Goal: Information Seeking & Learning: Learn about a topic

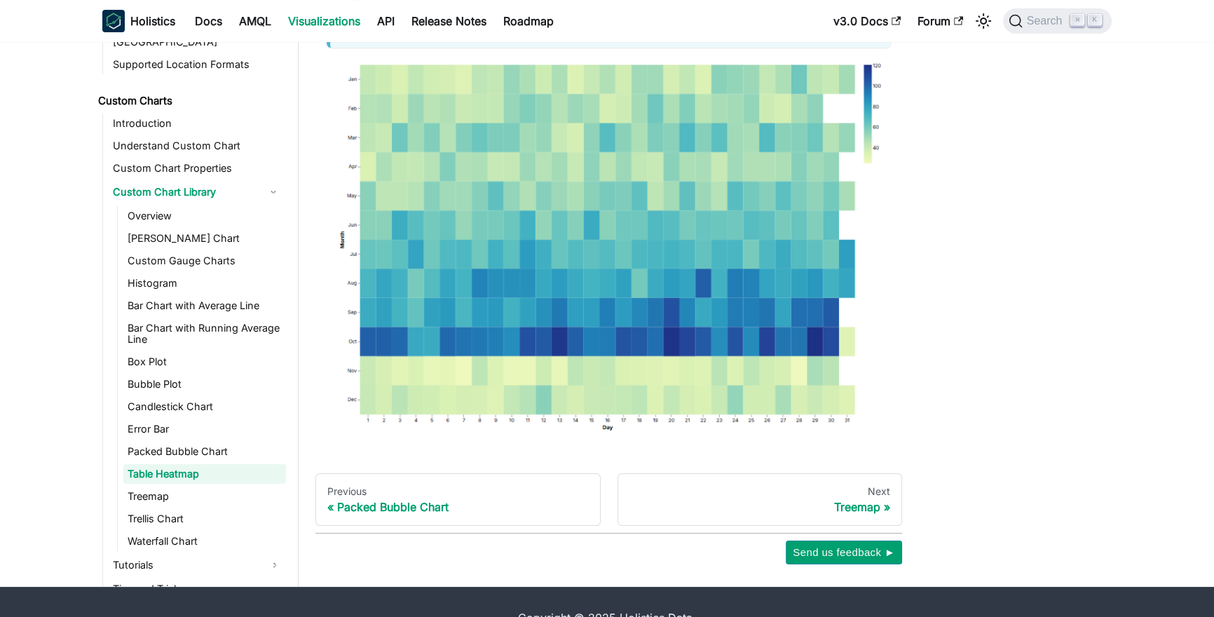
scroll to position [238, 0]
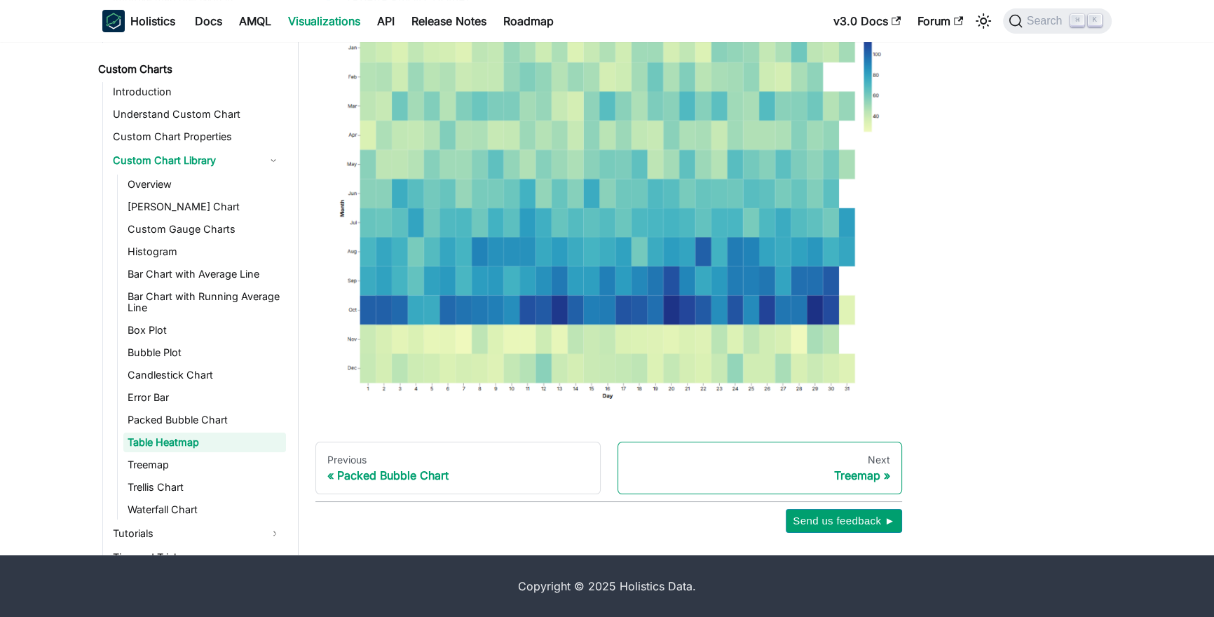
click at [857, 475] on div "Treemap" at bounding box center [761, 475] width 262 height 14
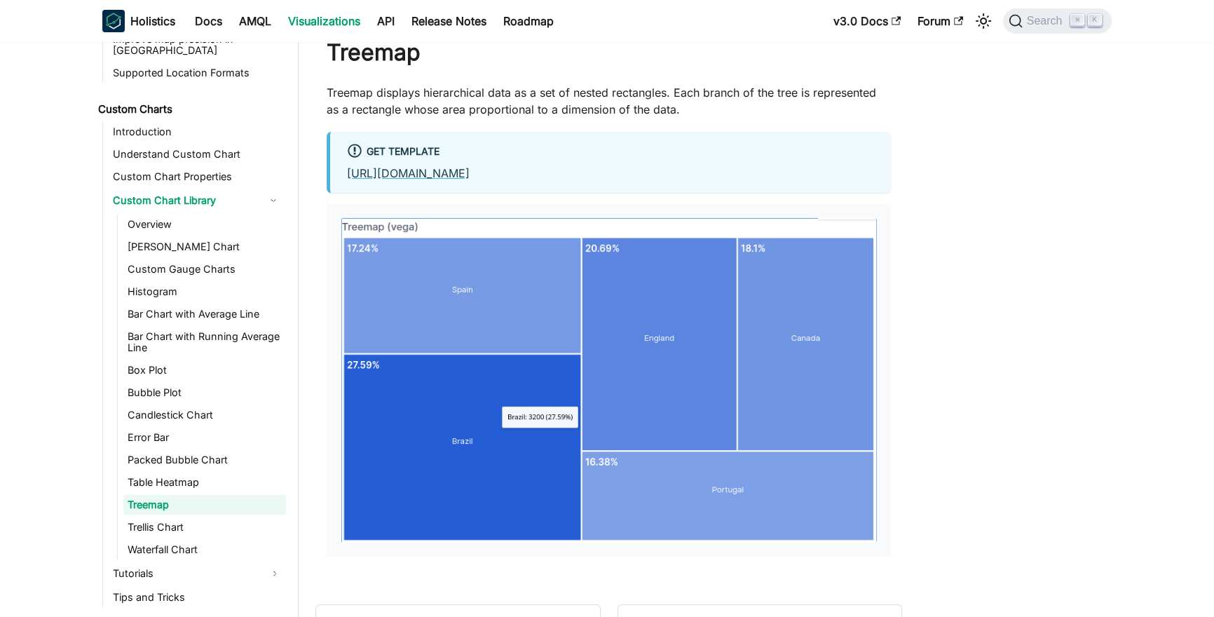
scroll to position [46, 0]
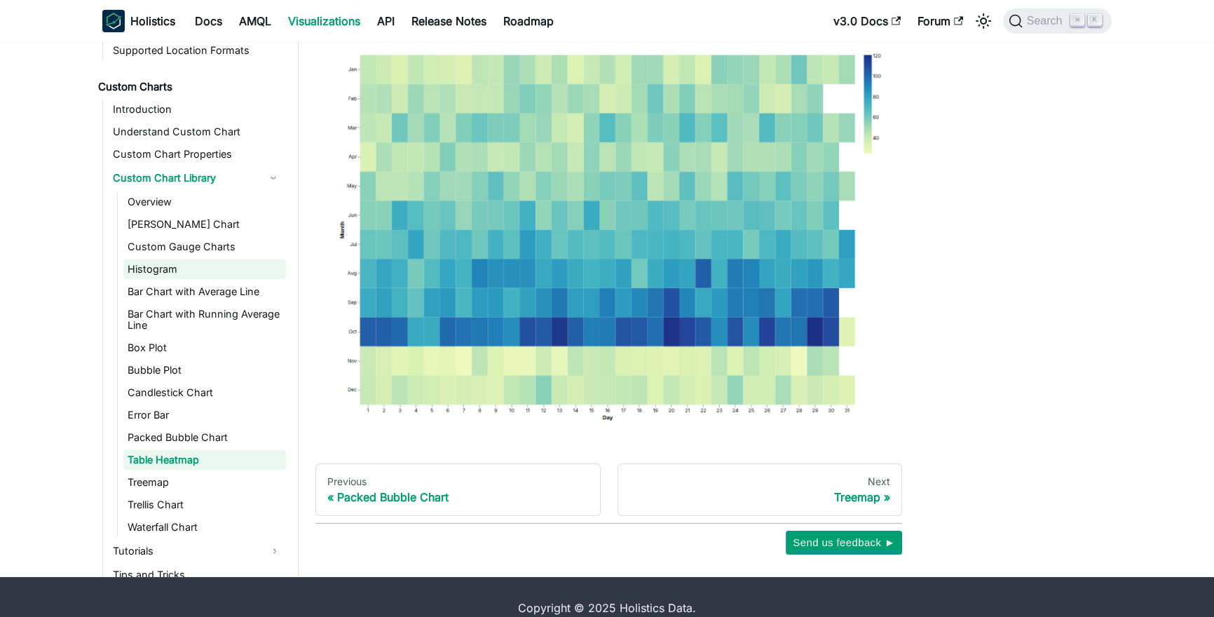
scroll to position [717, 0]
click at [210, 193] on link "Overview" at bounding box center [204, 203] width 163 height 20
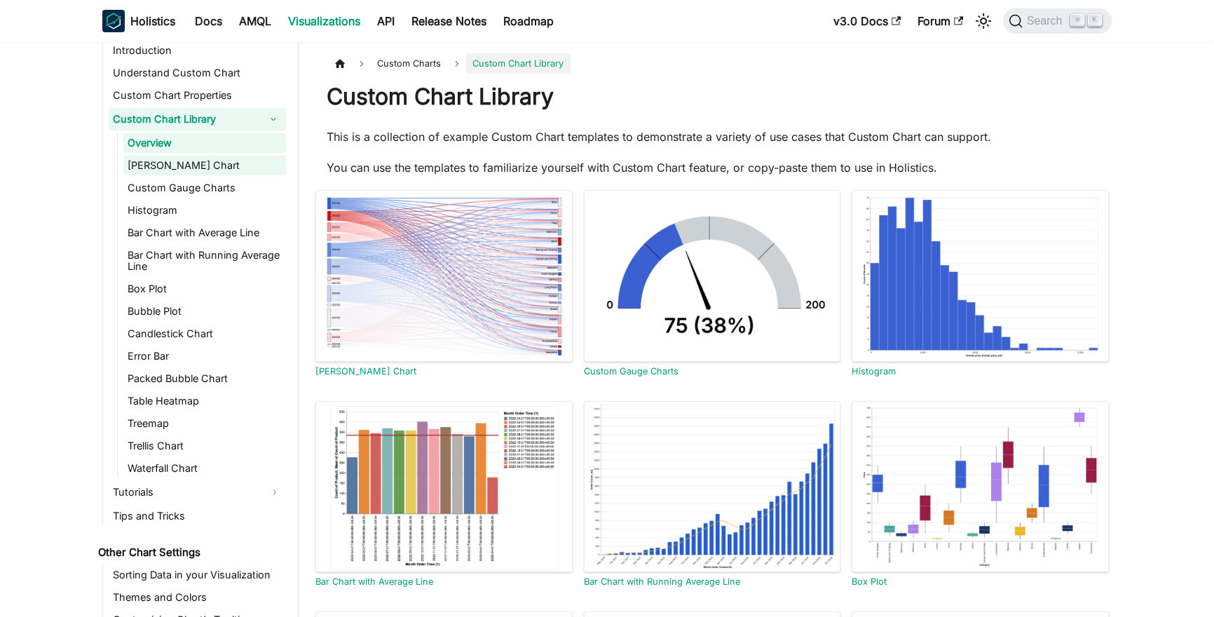
scroll to position [819, 0]
click at [189, 435] on link "Trellis Chart" at bounding box center [204, 445] width 163 height 20
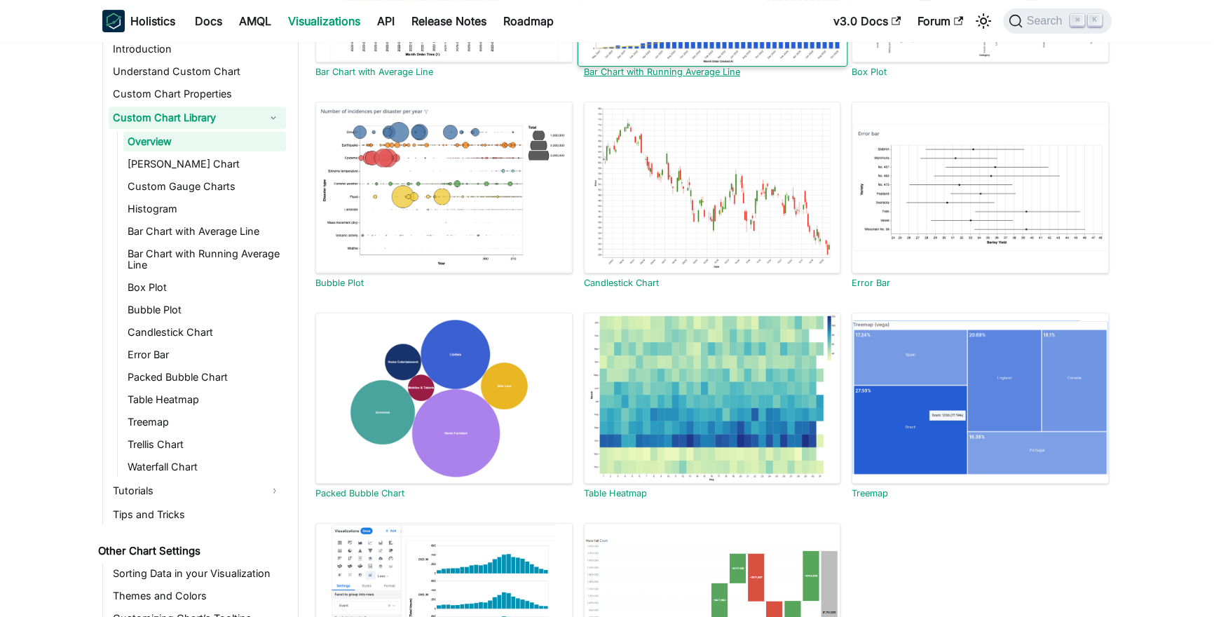
scroll to position [518, 0]
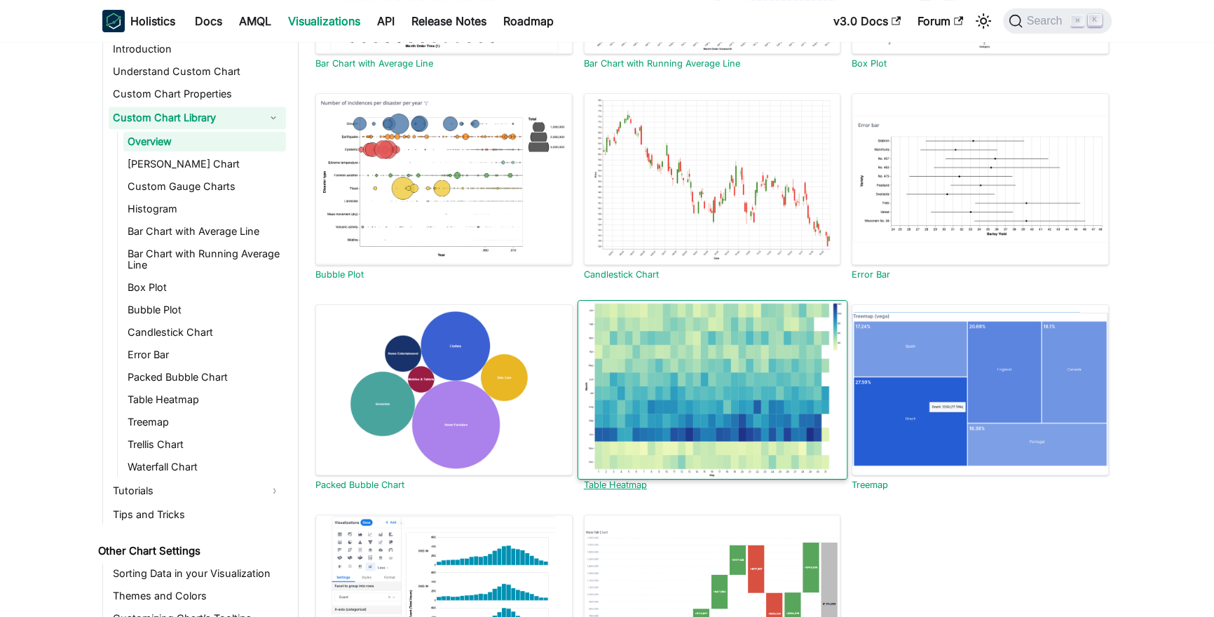
click at [729, 421] on div at bounding box center [712, 389] width 270 height 180
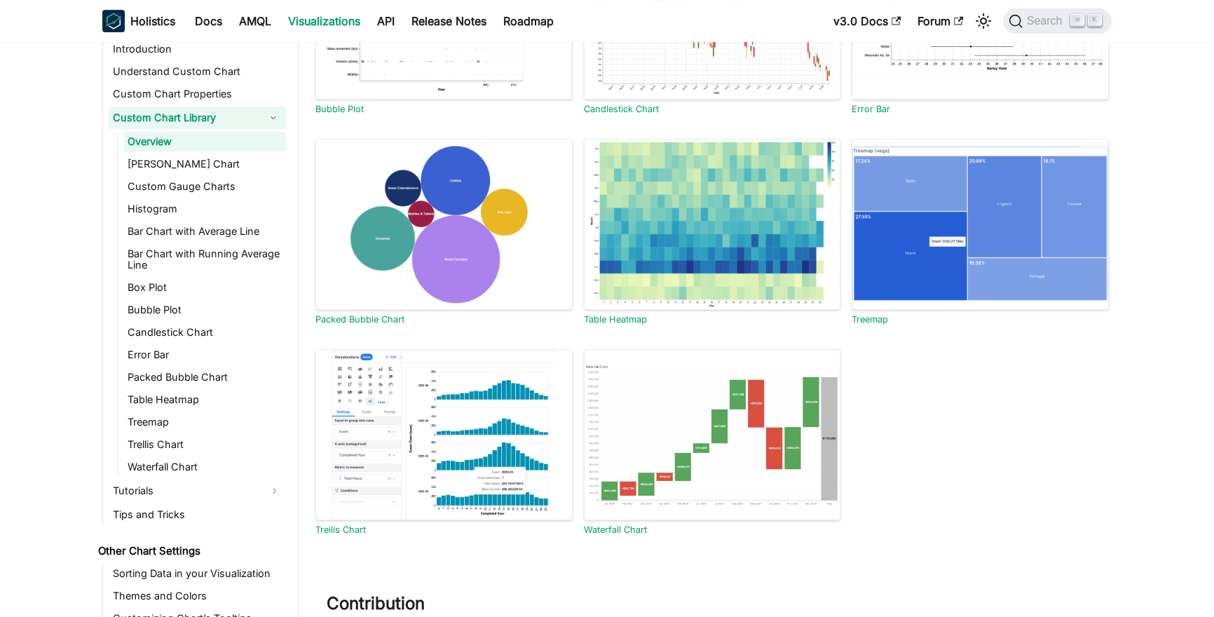
scroll to position [686, 0]
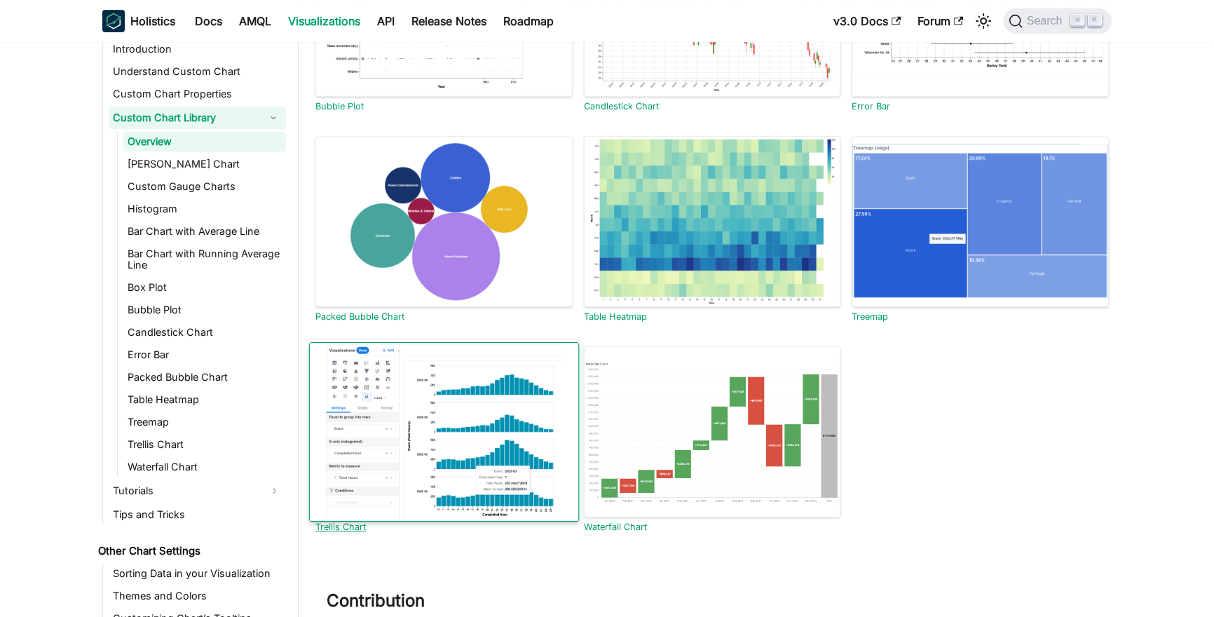
click at [470, 430] on div at bounding box center [444, 432] width 270 height 180
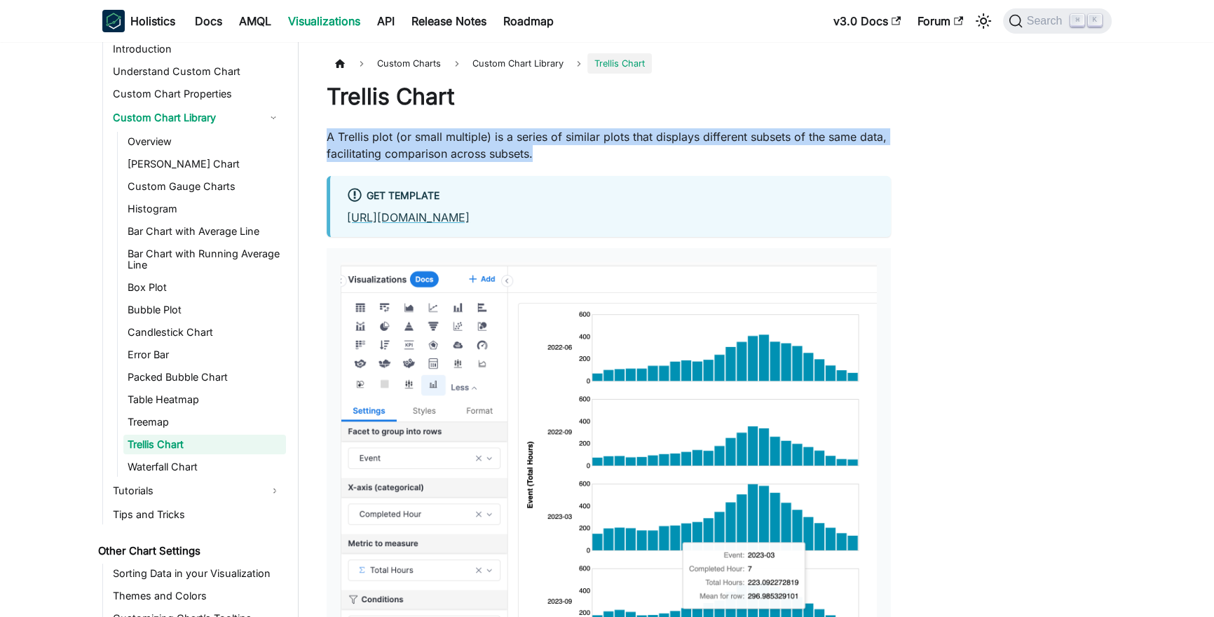
drag, startPoint x: 542, startPoint y: 156, endPoint x: 313, endPoint y: 136, distance: 229.4
click at [313, 136] on div "Custom Charts Custom Chart Library Trellis Chart Trellis Chart A Trellis plot (…" at bounding box center [609, 437] width 620 height 768
copy p "A Trellis plot (or small multiple) is a series of similar plots that displays d…"
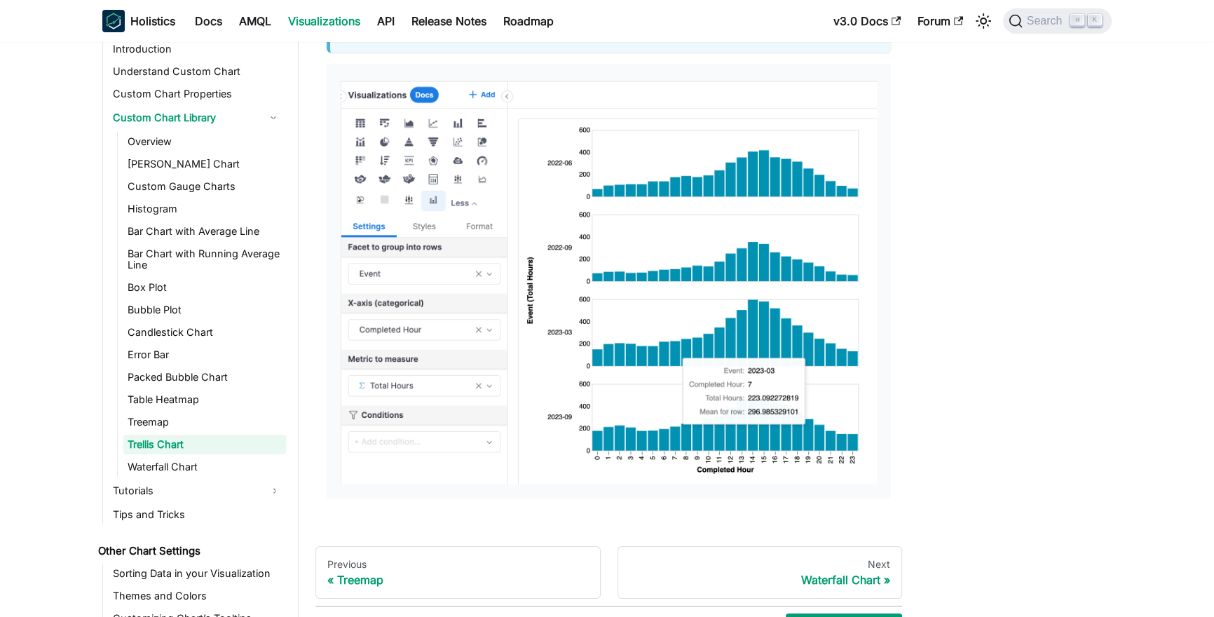
scroll to position [196, 0]
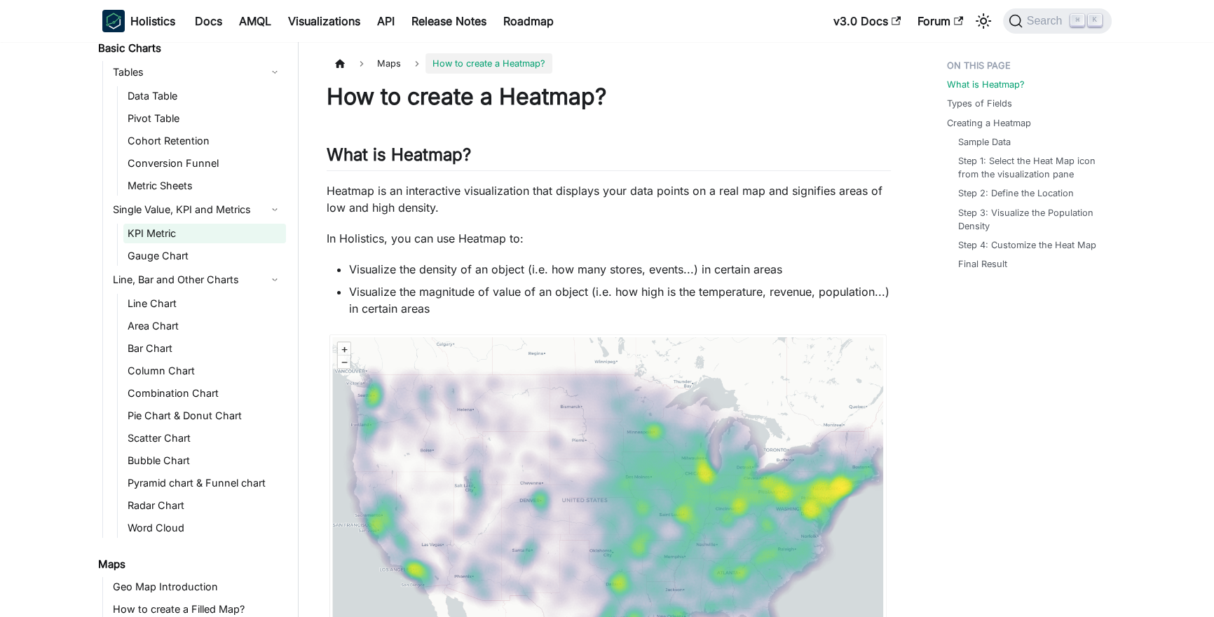
scroll to position [84, 0]
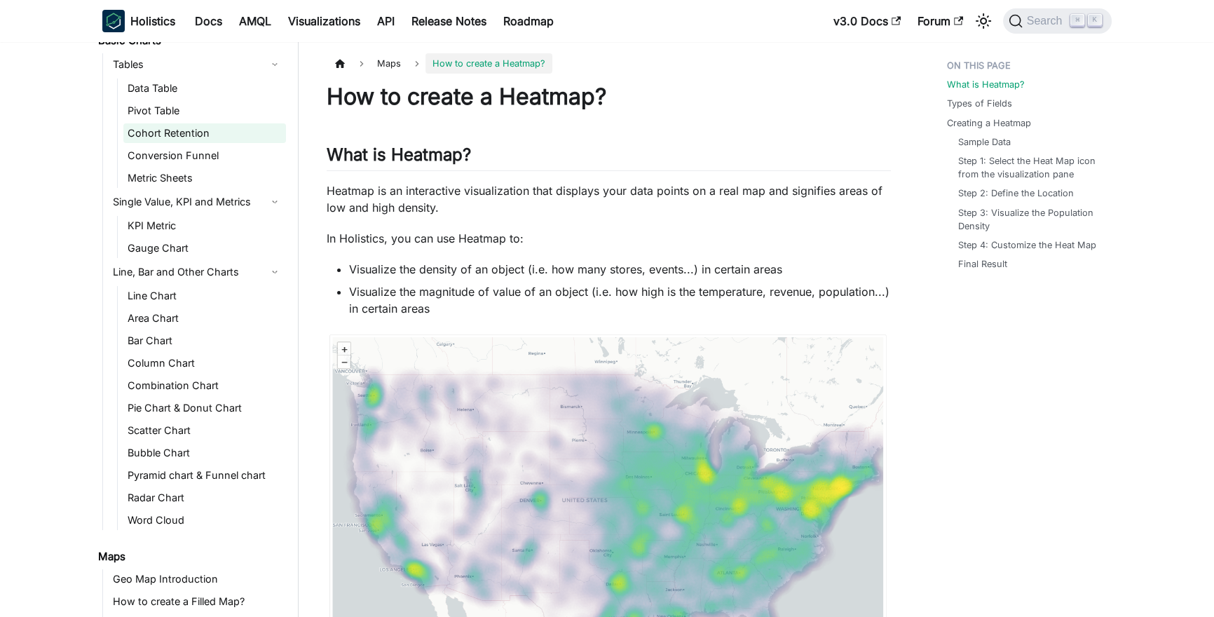
click at [232, 135] on link "Cohort Retention" at bounding box center [204, 133] width 163 height 20
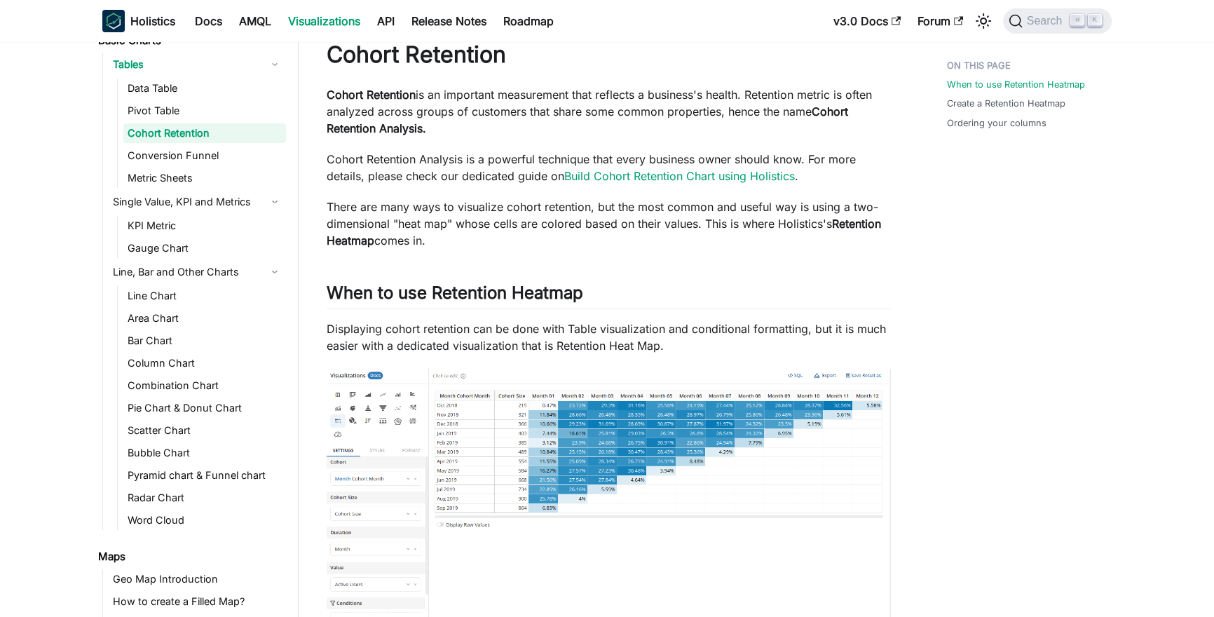
scroll to position [41, 0]
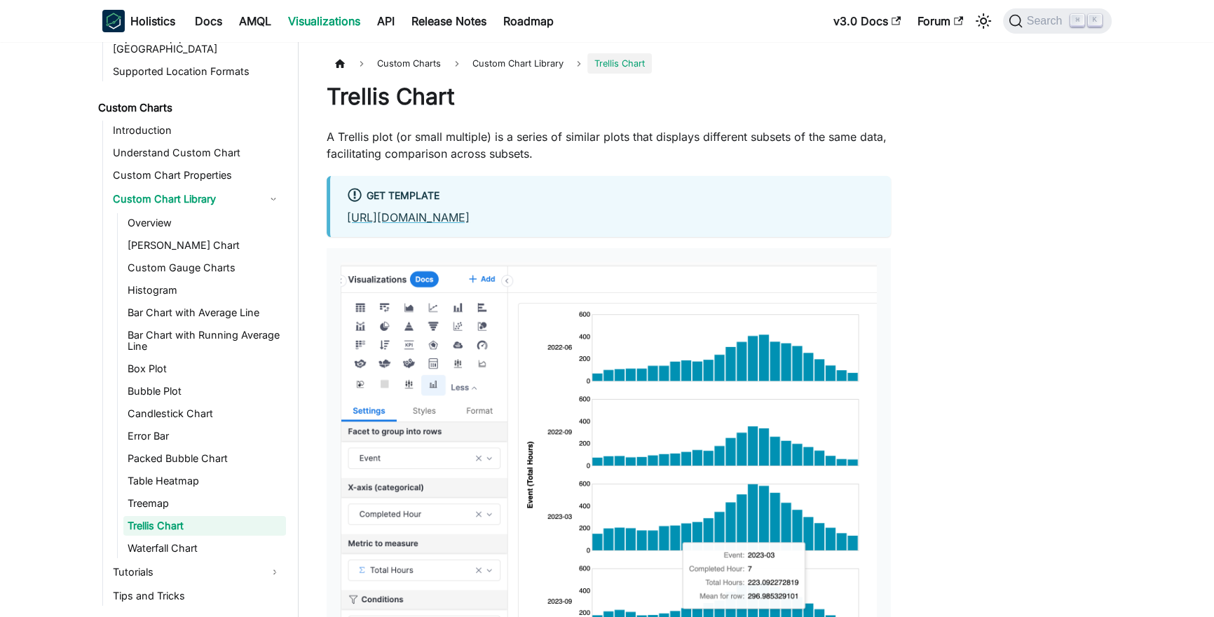
scroll to position [759, 0]
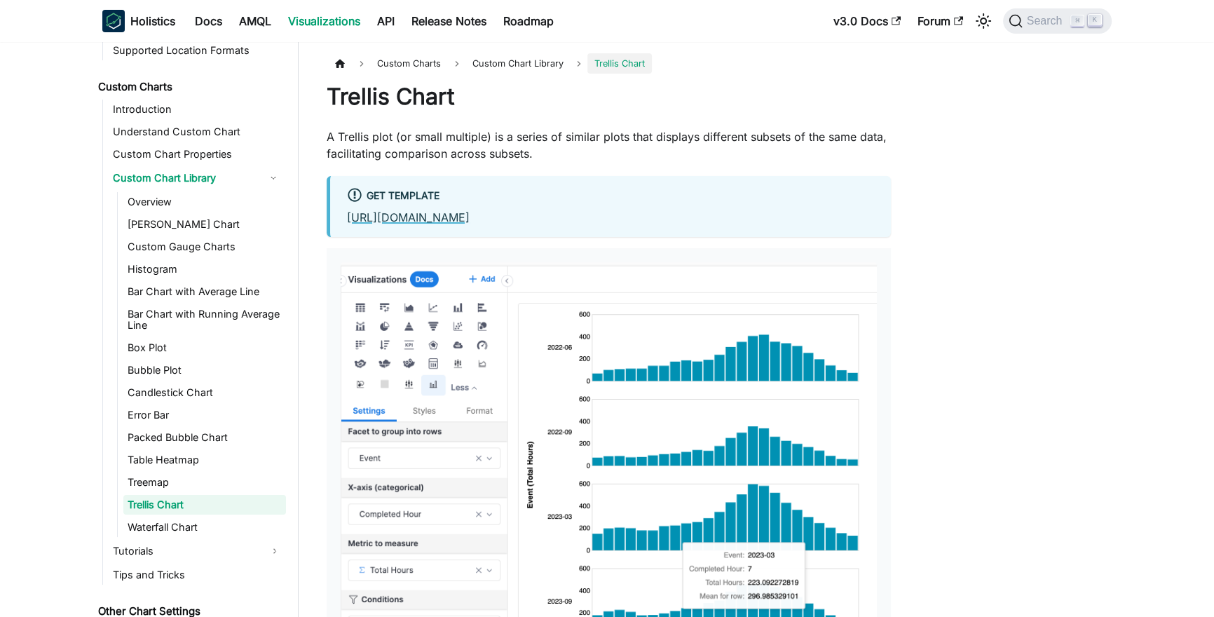
click at [470, 219] on link "[URL][DOMAIN_NAME]" at bounding box center [408, 217] width 123 height 14
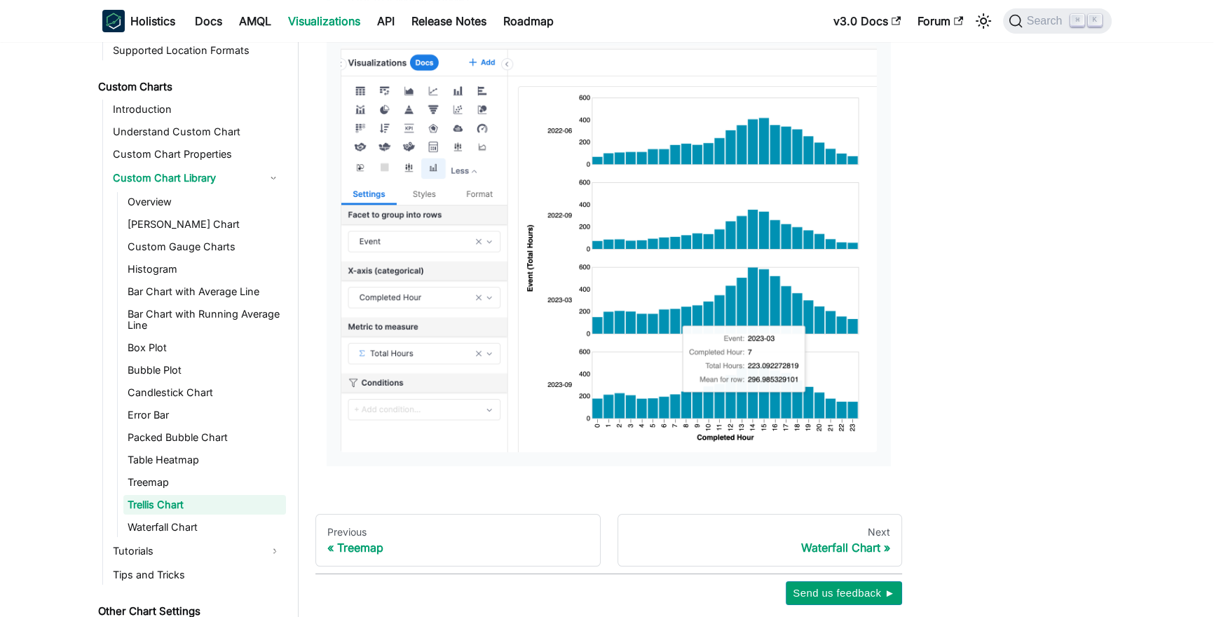
scroll to position [288, 0]
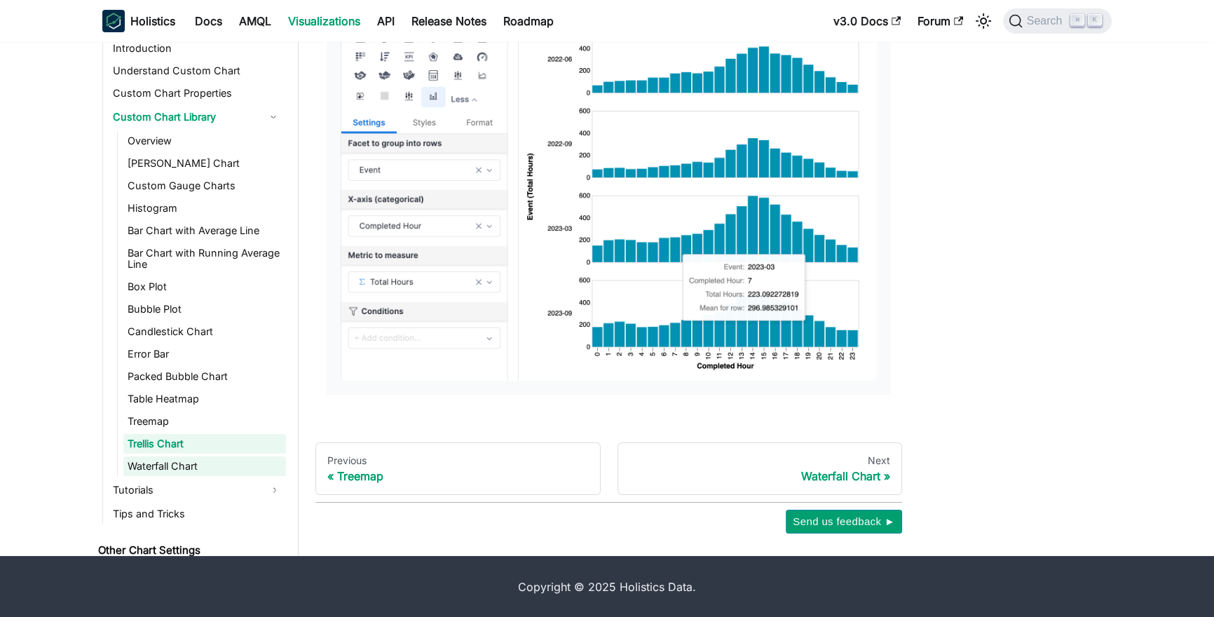
click at [205, 456] on link "Waterfall Chart" at bounding box center [204, 466] width 163 height 20
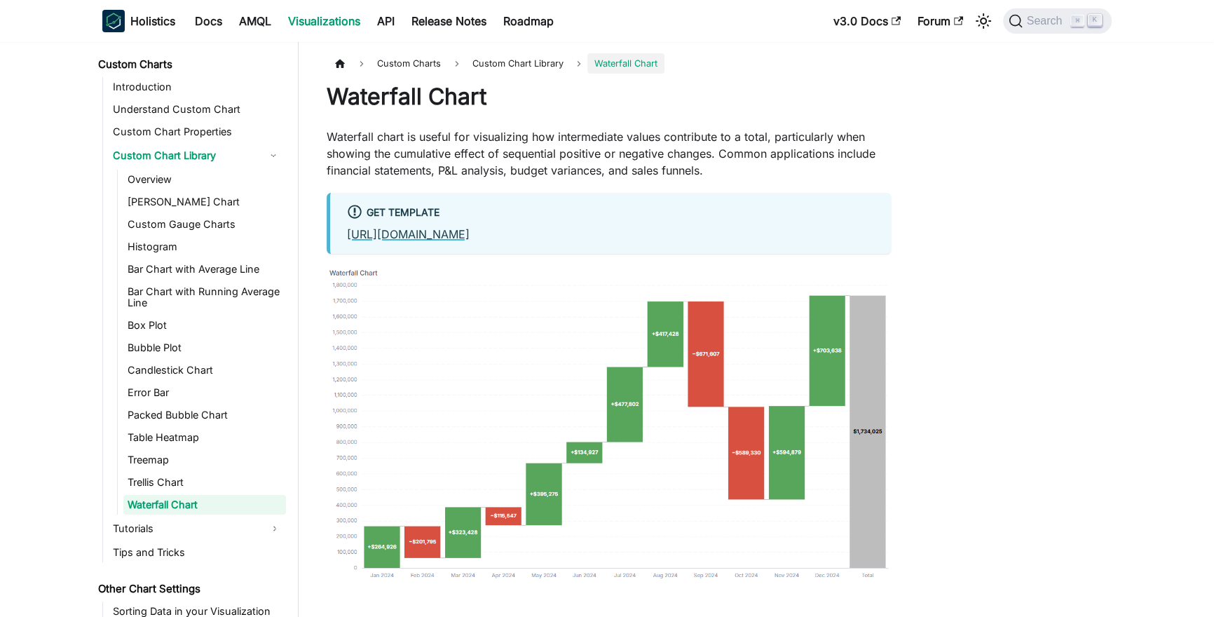
click at [470, 231] on link "[URL][DOMAIN_NAME]" at bounding box center [408, 234] width 123 height 14
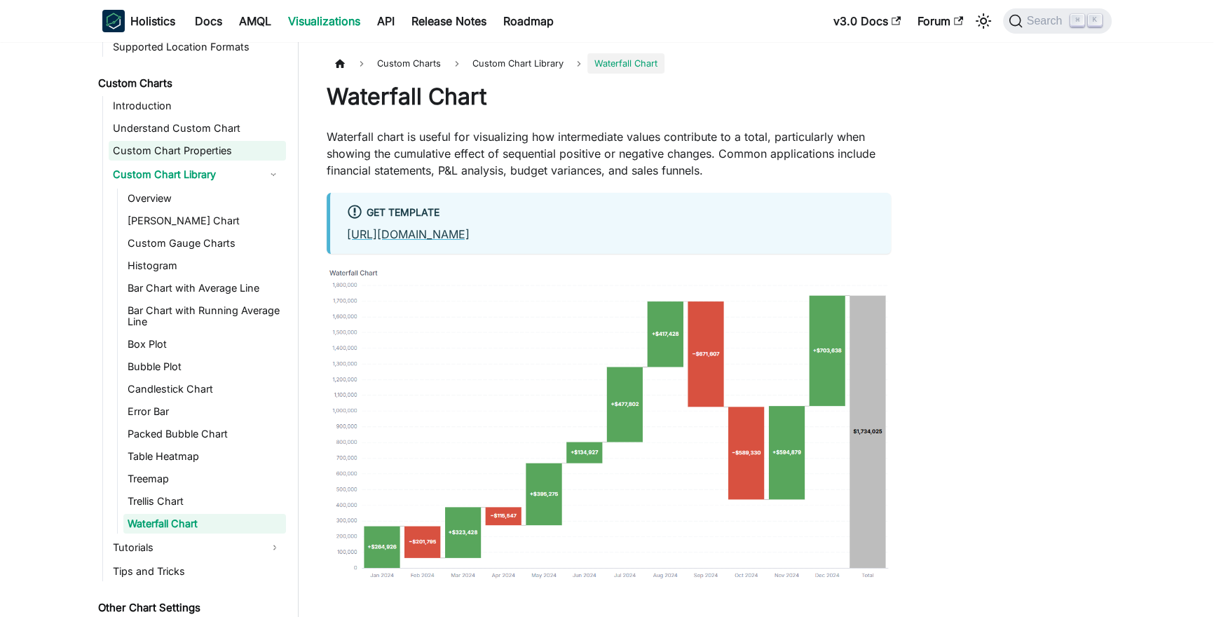
scroll to position [757, 0]
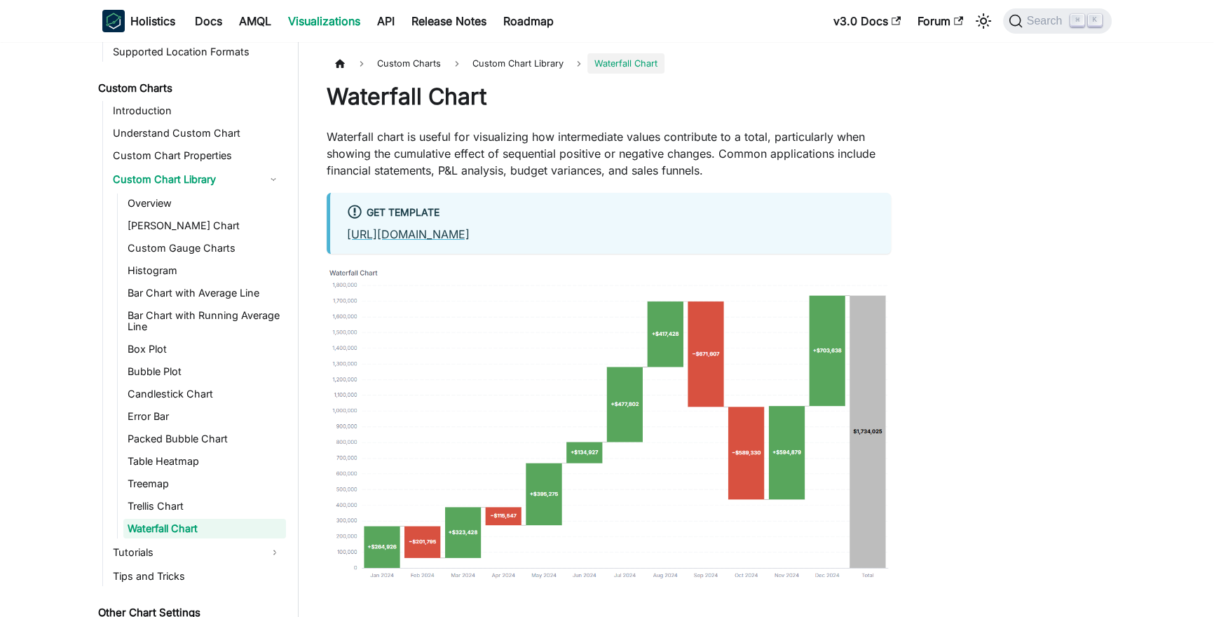
click at [148, 81] on link "Custom Charts" at bounding box center [190, 89] width 192 height 20
click at [148, 101] on link "Introduction" at bounding box center [197, 111] width 177 height 20
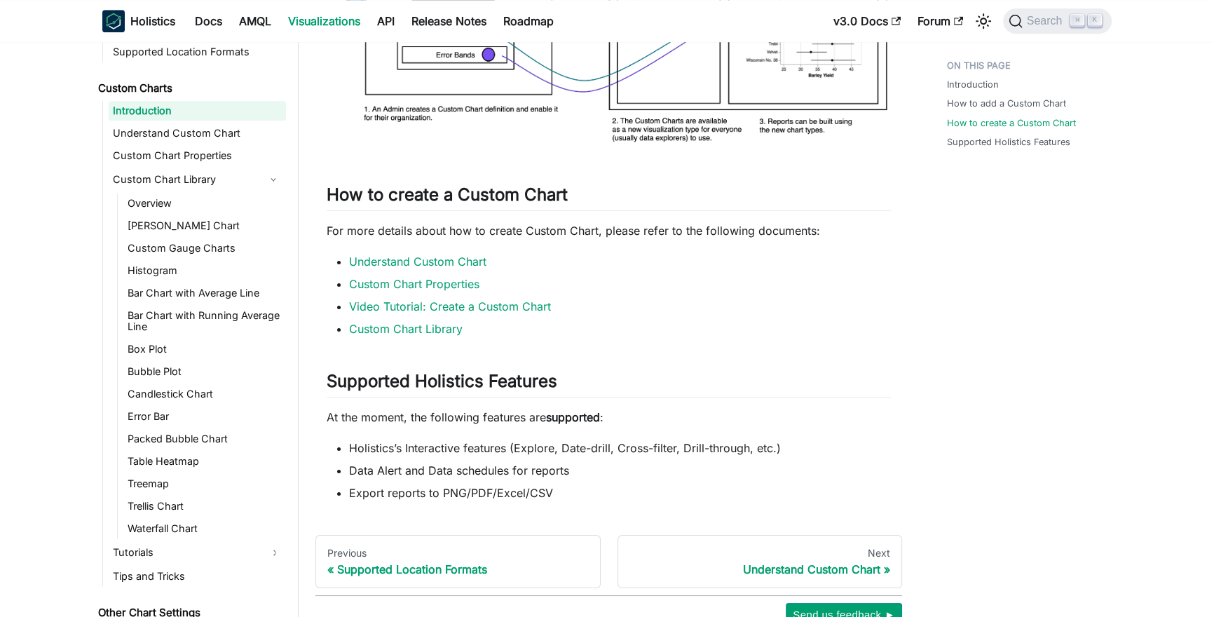
scroll to position [1551, 0]
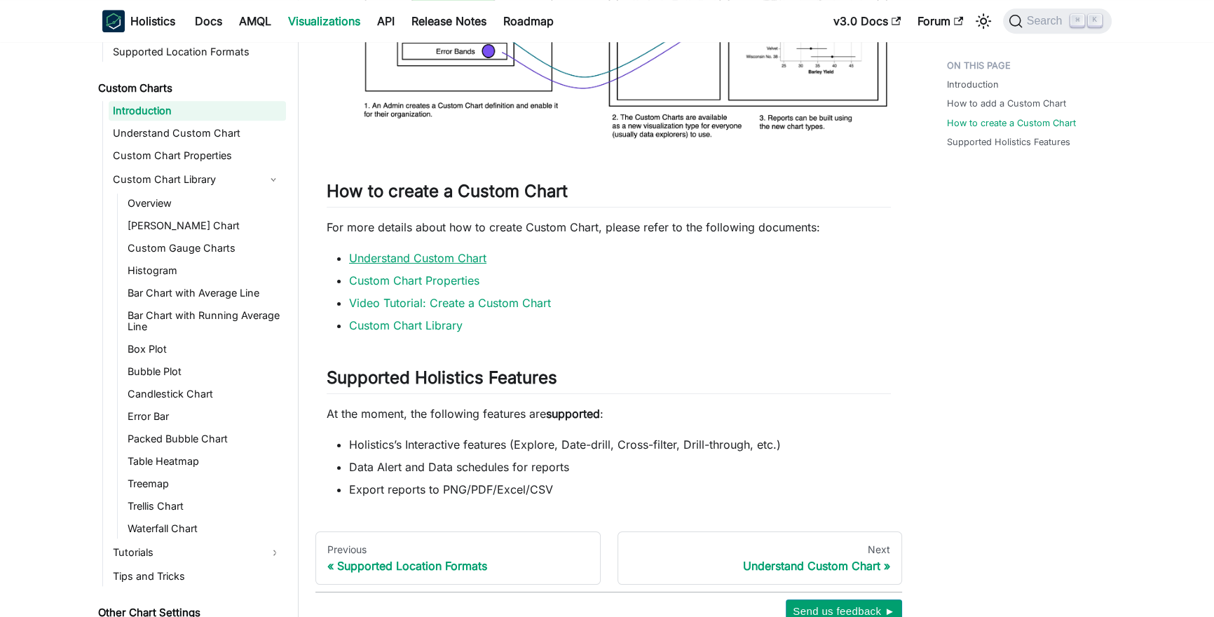
click at [430, 251] on link "Understand Custom Chart" at bounding box center [417, 258] width 137 height 14
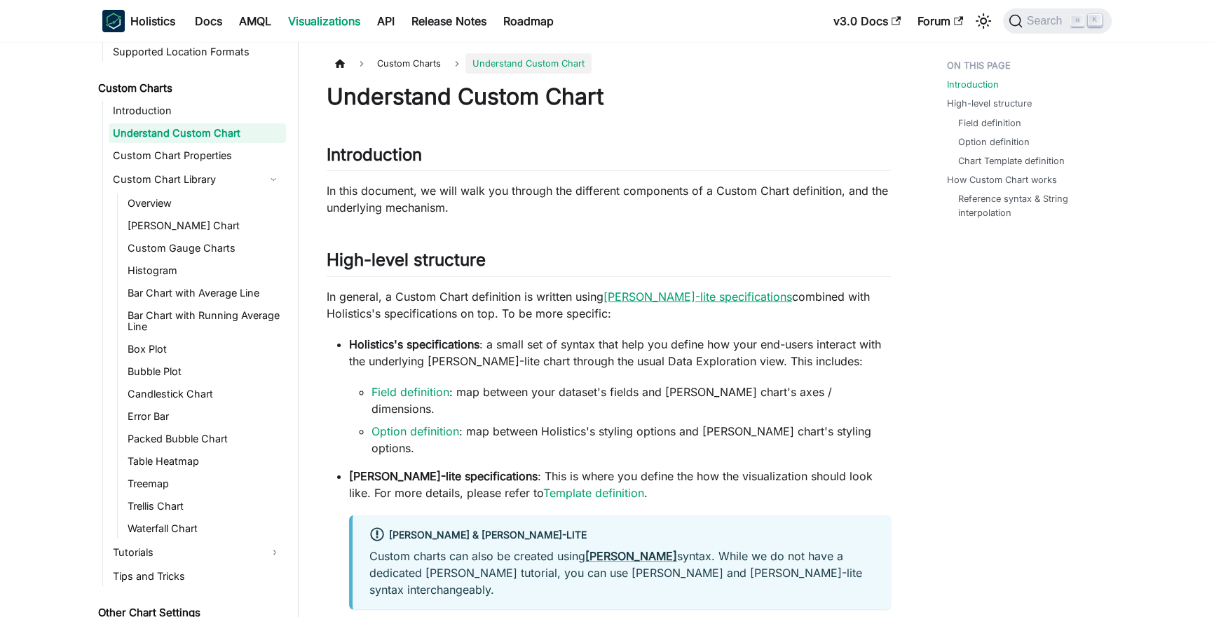
click at [656, 293] on link "[PERSON_NAME]-lite specifications" at bounding box center [698, 297] width 189 height 14
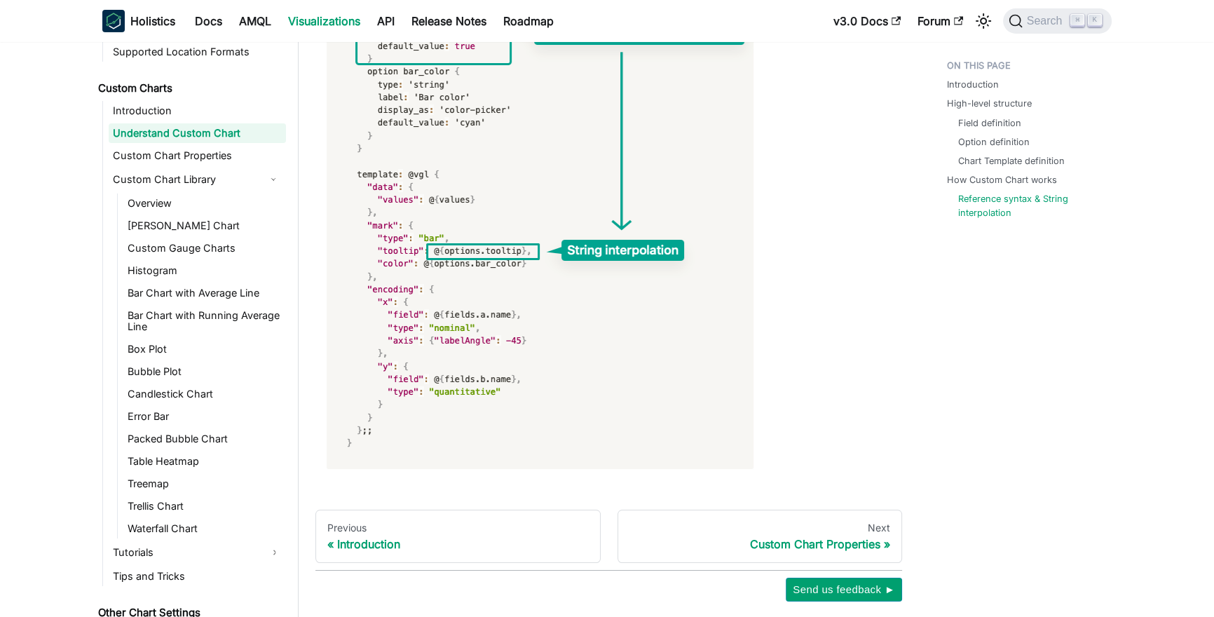
scroll to position [6263, 0]
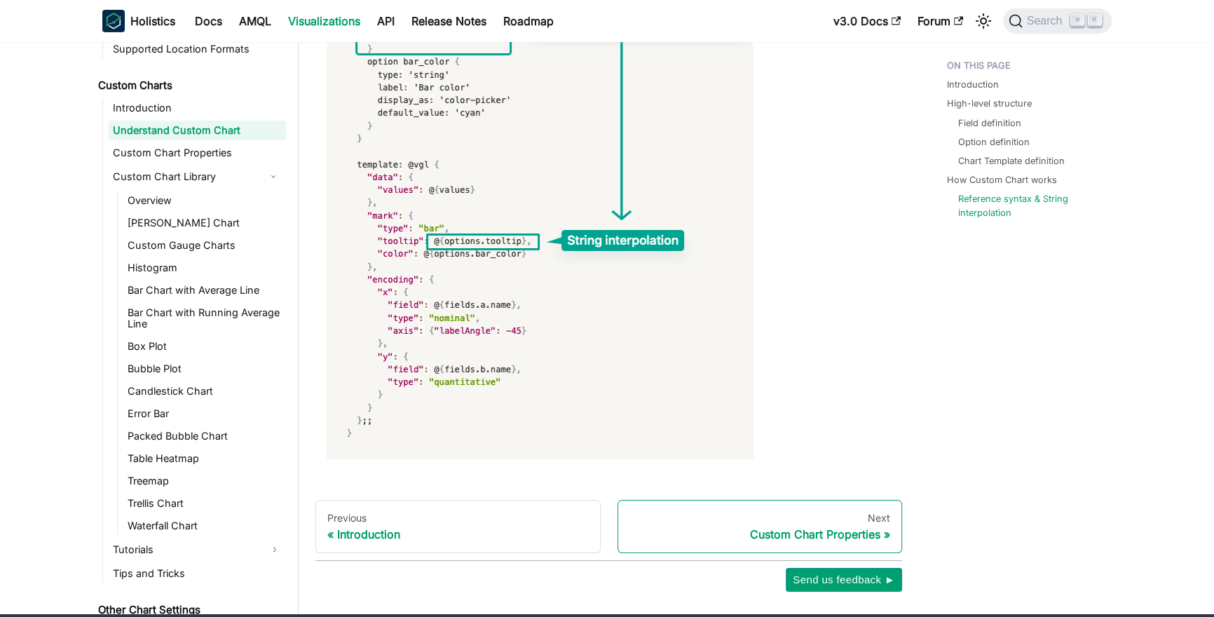
click at [829, 527] on div "Custom Chart Properties" at bounding box center [761, 534] width 262 height 14
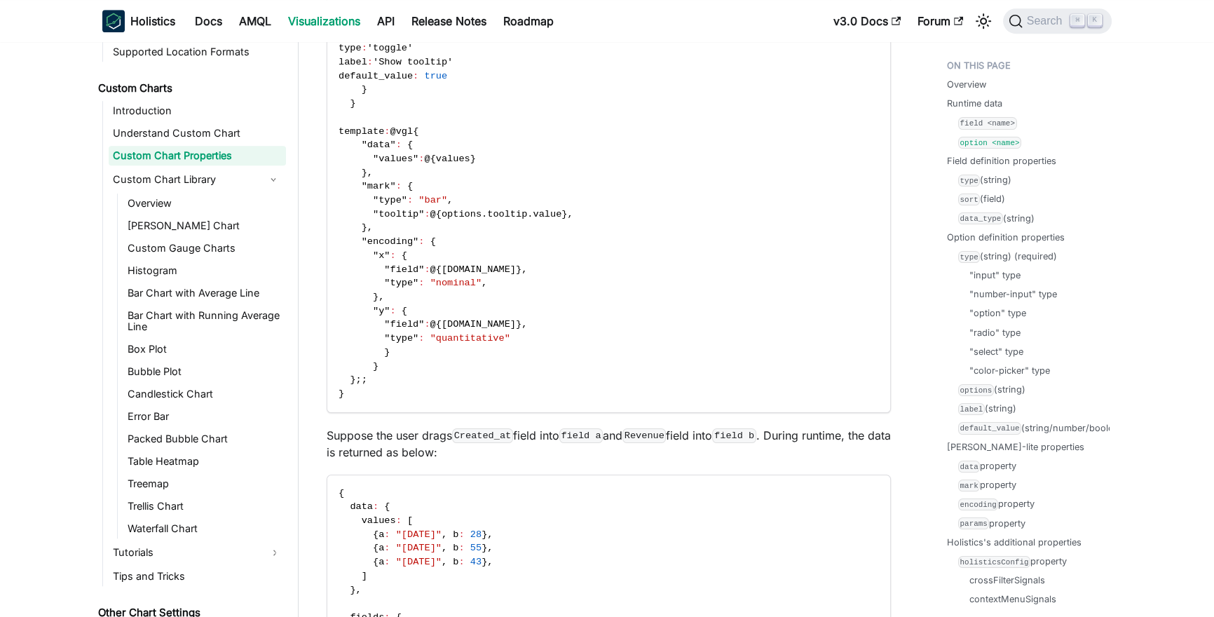
scroll to position [43, 0]
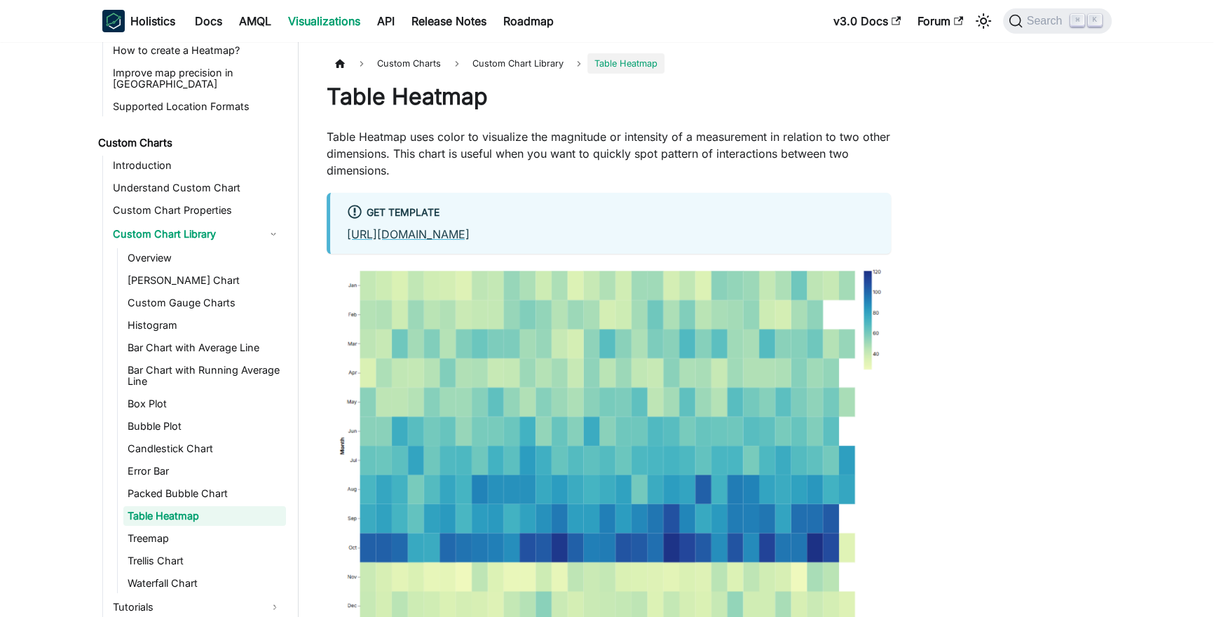
scroll to position [714, 0]
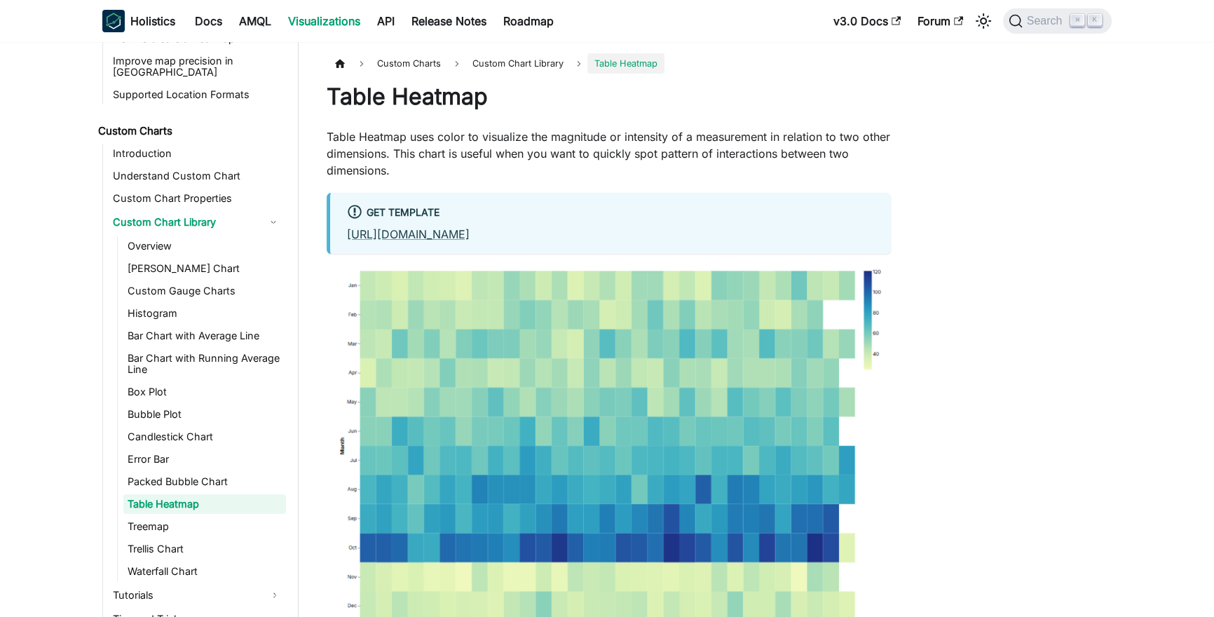
click at [998, 121] on div "Custom Charts Custom Chart Library Table Heatmap Table Heatmap Table Heatmap us…" at bounding box center [712, 411] width 827 height 717
click at [470, 233] on link "https://github.com/holistics/custom-chart-library/tree/main/table_heatmap" at bounding box center [408, 234] width 123 height 14
click at [412, 172] on p "Table Heatmap uses color to visualize the magnitude or intensity of a measureme…" at bounding box center [609, 153] width 564 height 50
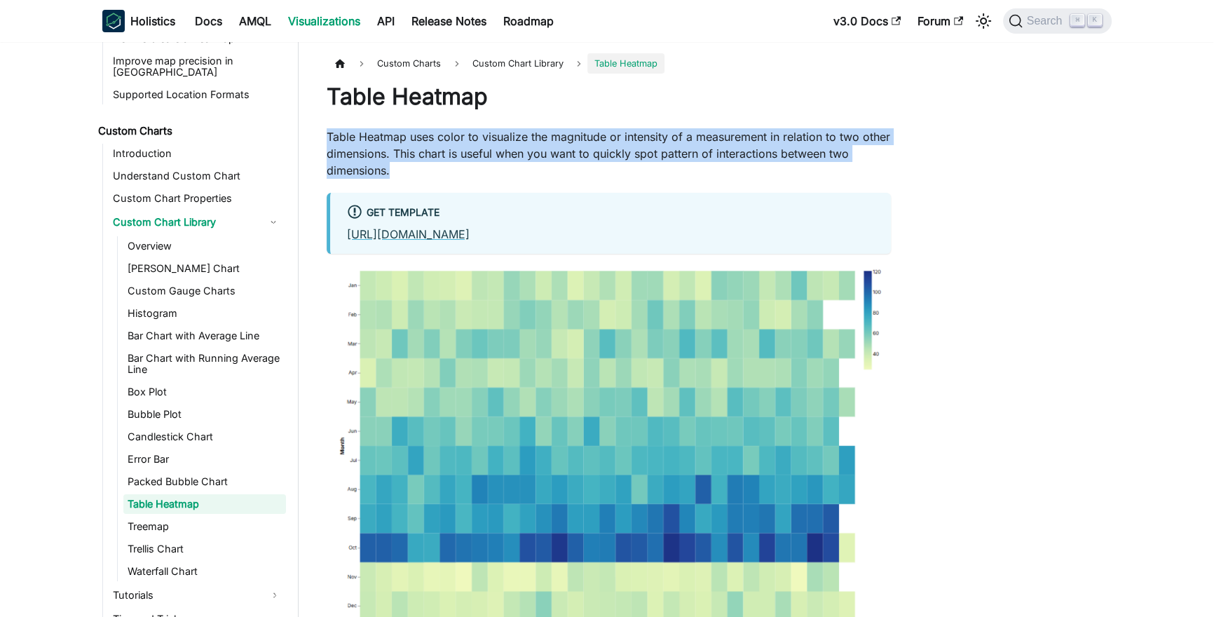
drag, startPoint x: 400, startPoint y: 174, endPoint x: 319, endPoint y: 127, distance: 93.9
click at [319, 128] on article "Custom Charts Custom Chart Library Table Heatmap Table Heatmap Table Heatmap us…" at bounding box center [608, 349] width 587 height 592
copy p "Table Heatmap uses color to visualize the magnitude or intensity of a measureme…"
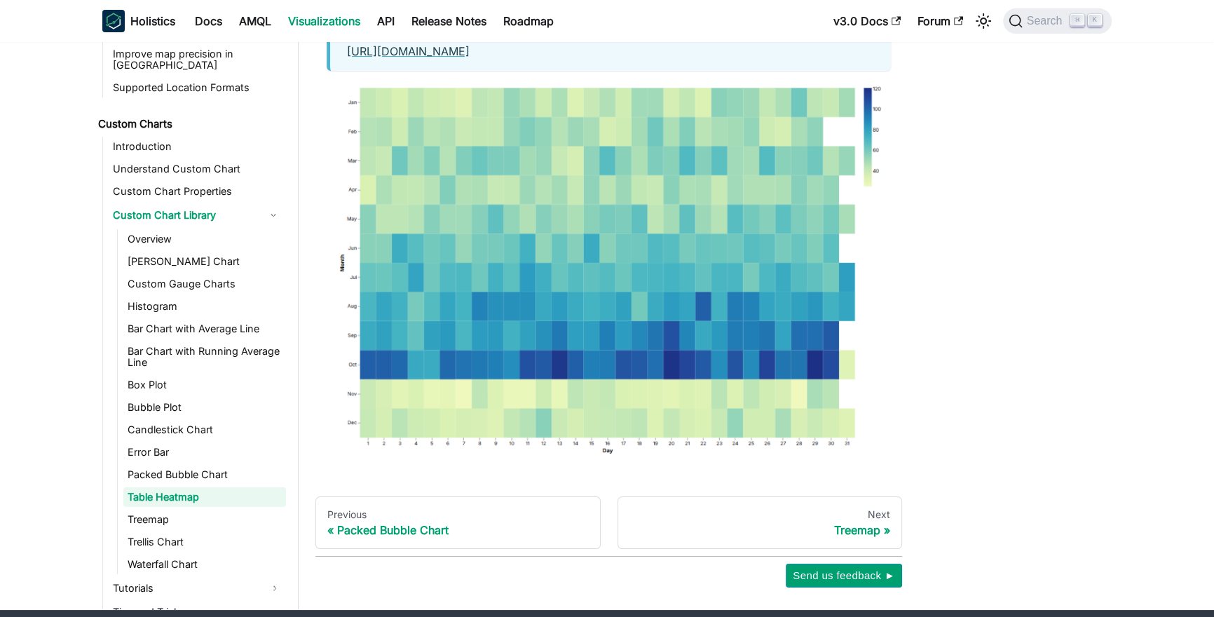
scroll to position [184, 0]
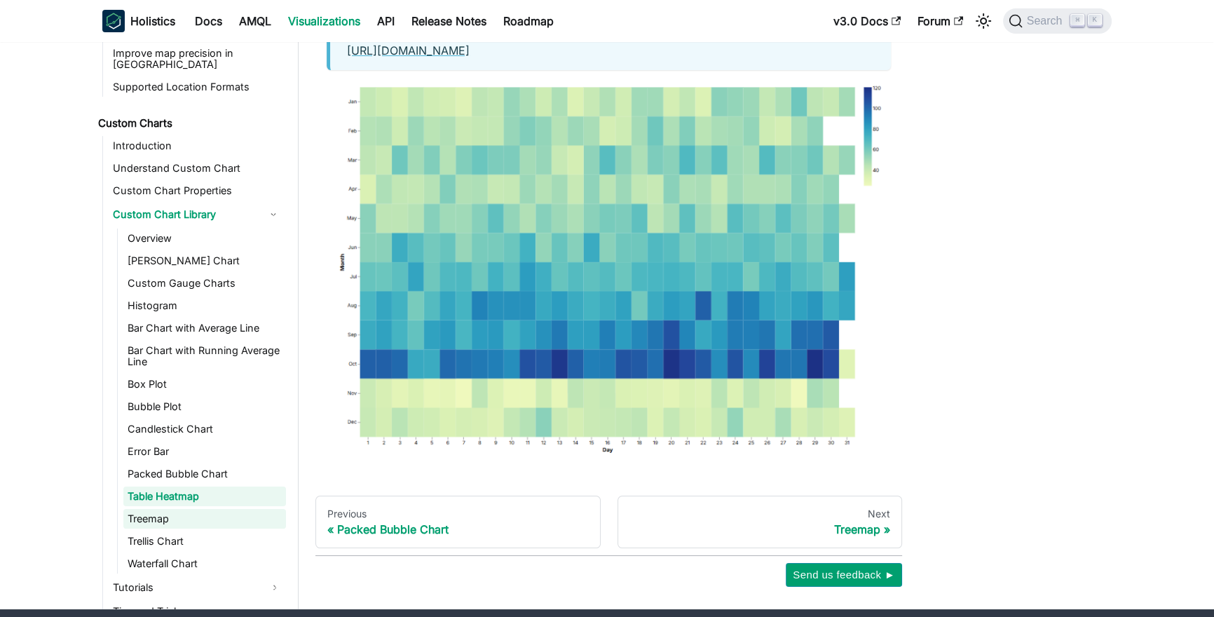
click at [154, 509] on link "Treemap" at bounding box center [204, 519] width 163 height 20
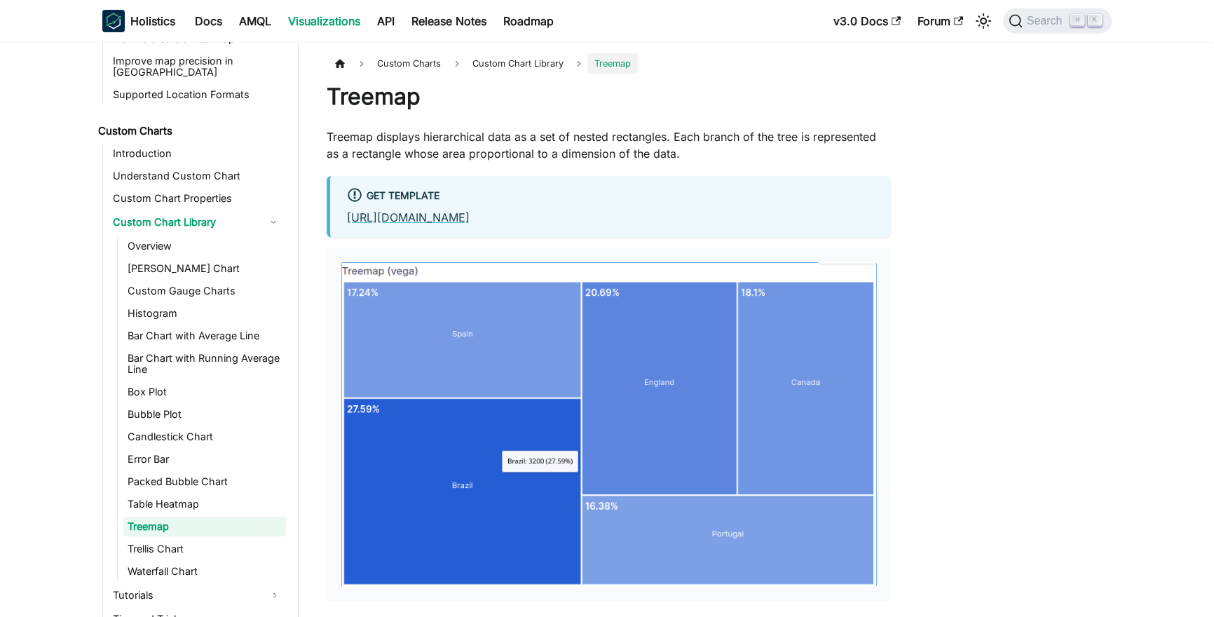
scroll to position [736, 0]
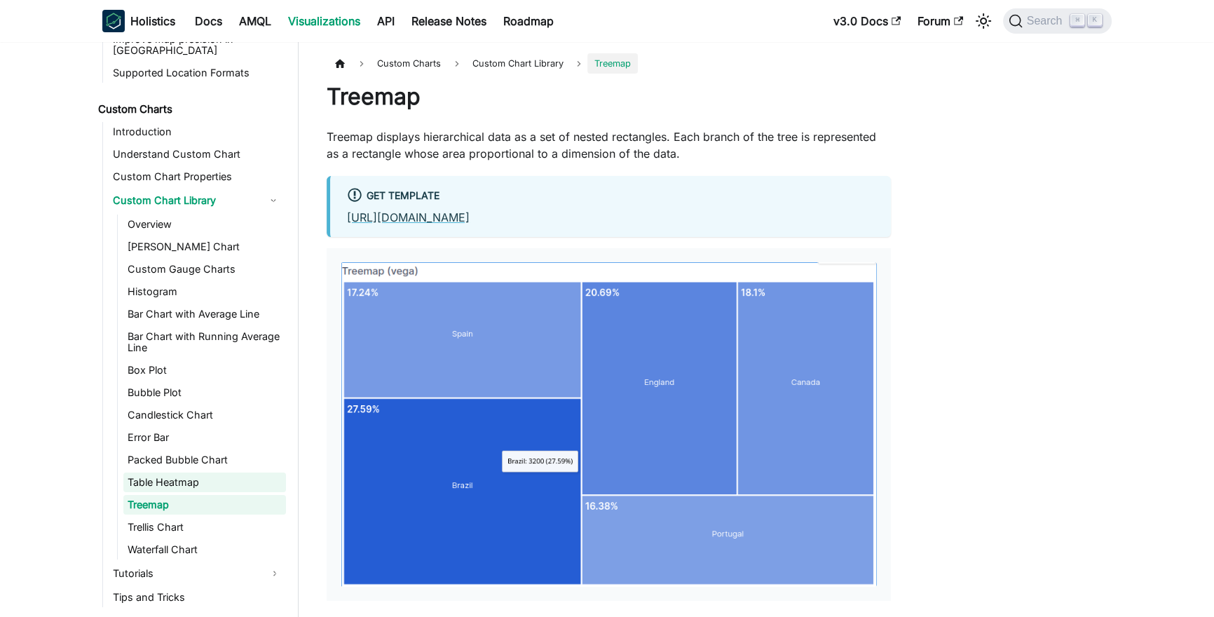
click at [151, 473] on link "Table Heatmap" at bounding box center [204, 483] width 163 height 20
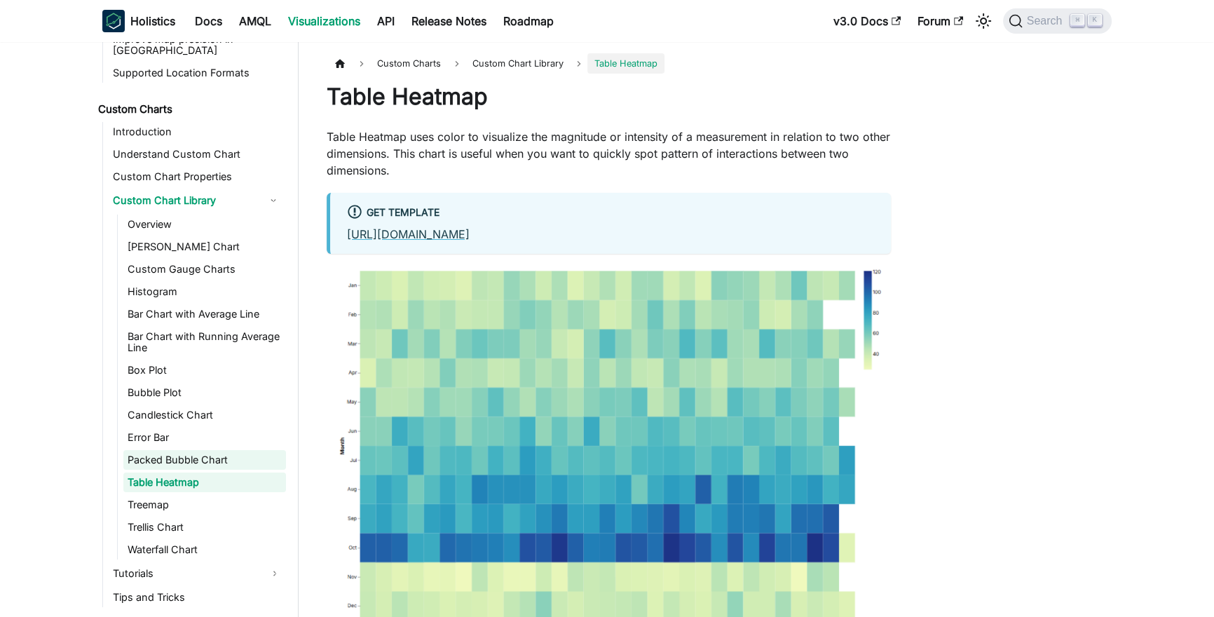
click at [158, 450] on link "Packed Bubble Chart" at bounding box center [204, 460] width 163 height 20
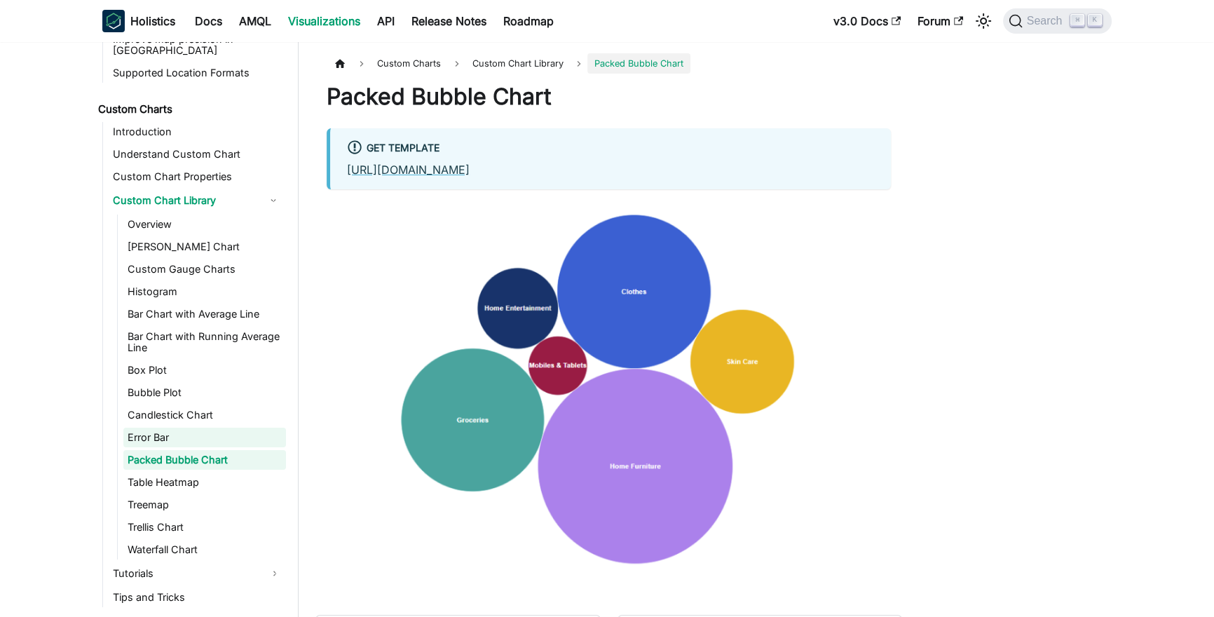
click at [151, 428] on link "Error Bar" at bounding box center [204, 438] width 163 height 20
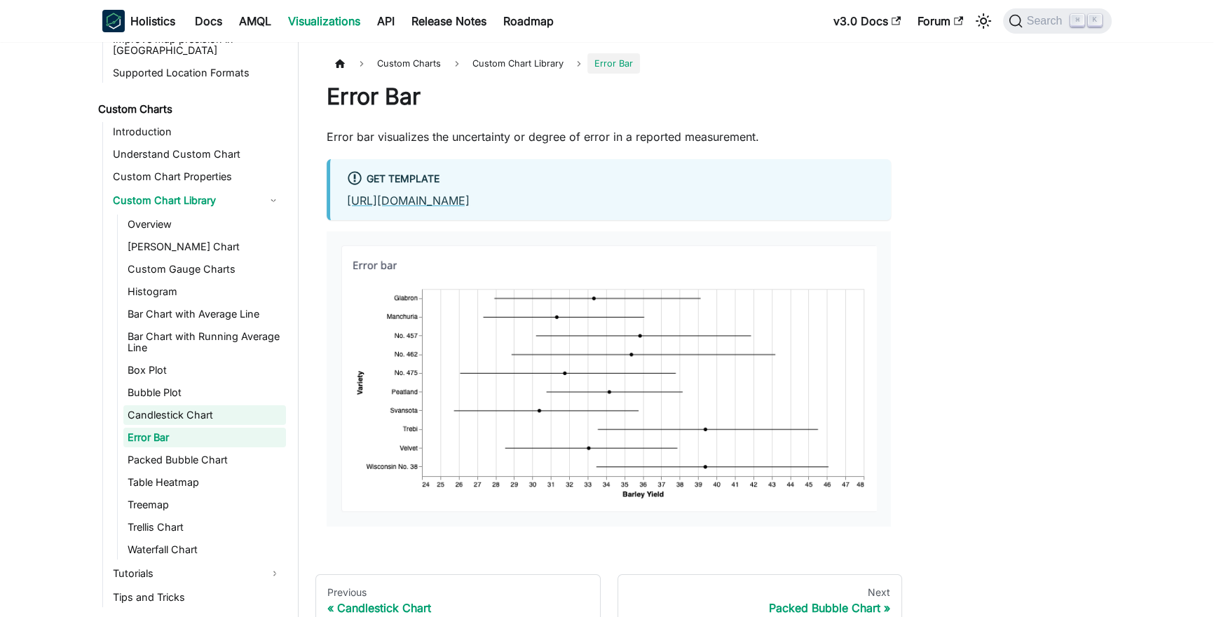
click at [150, 405] on link "Candlestick Chart" at bounding box center [204, 415] width 163 height 20
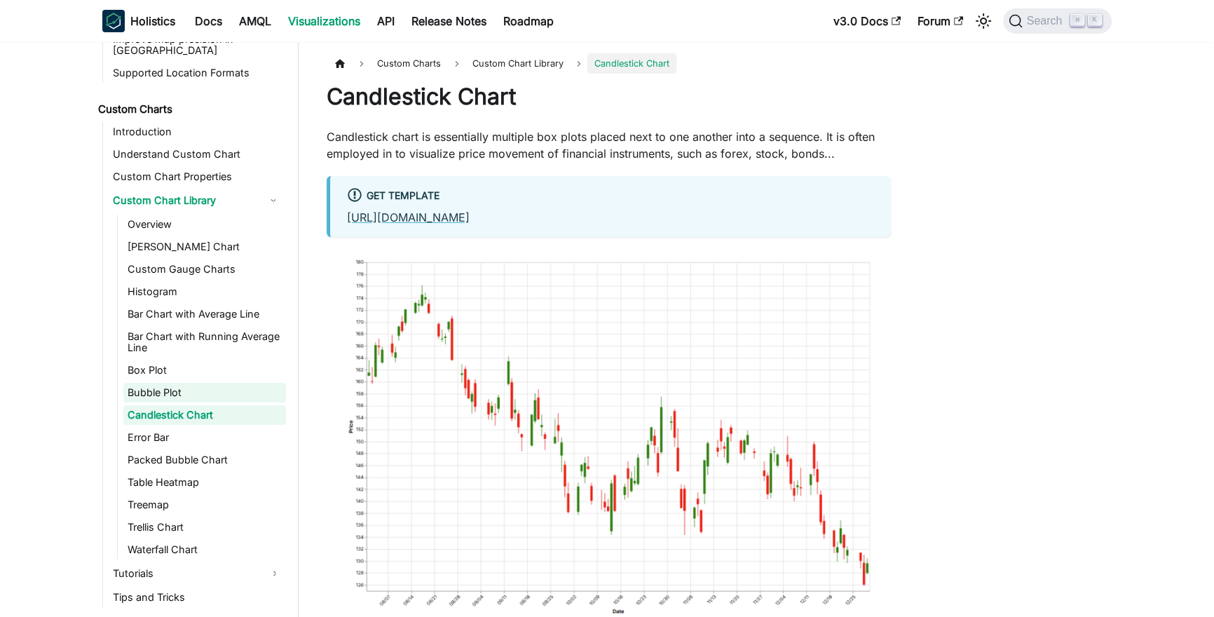
click at [151, 383] on link "Bubble Plot" at bounding box center [204, 393] width 163 height 20
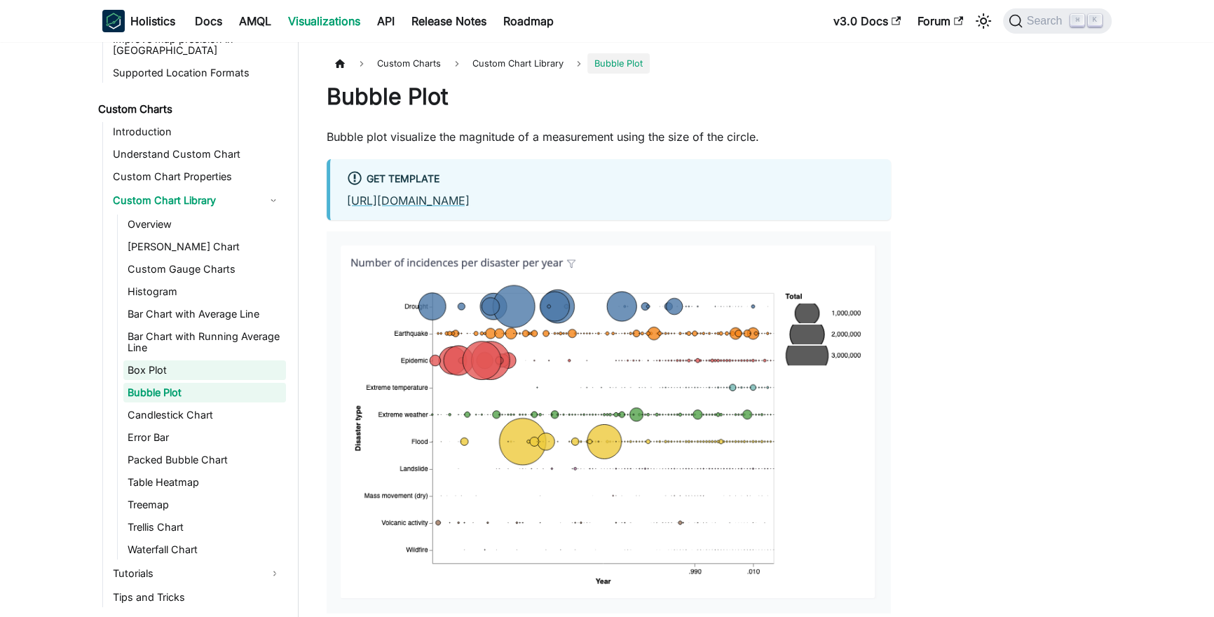
click at [148, 360] on link "Box Plot" at bounding box center [204, 370] width 163 height 20
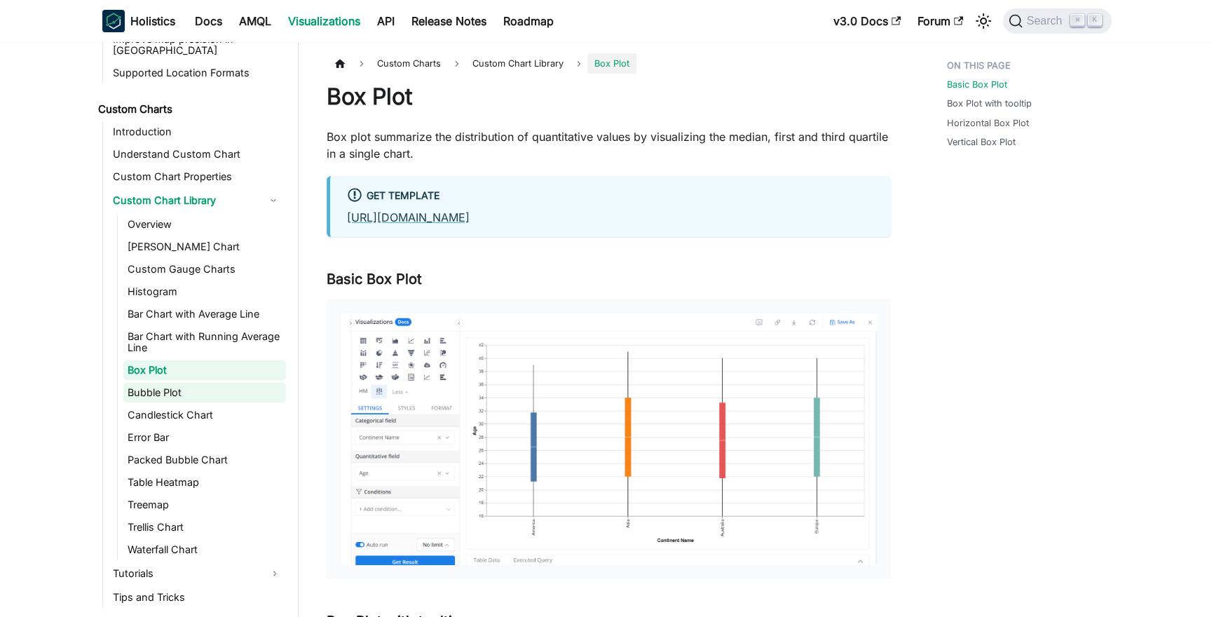
click at [149, 383] on link "Bubble Plot" at bounding box center [204, 393] width 163 height 20
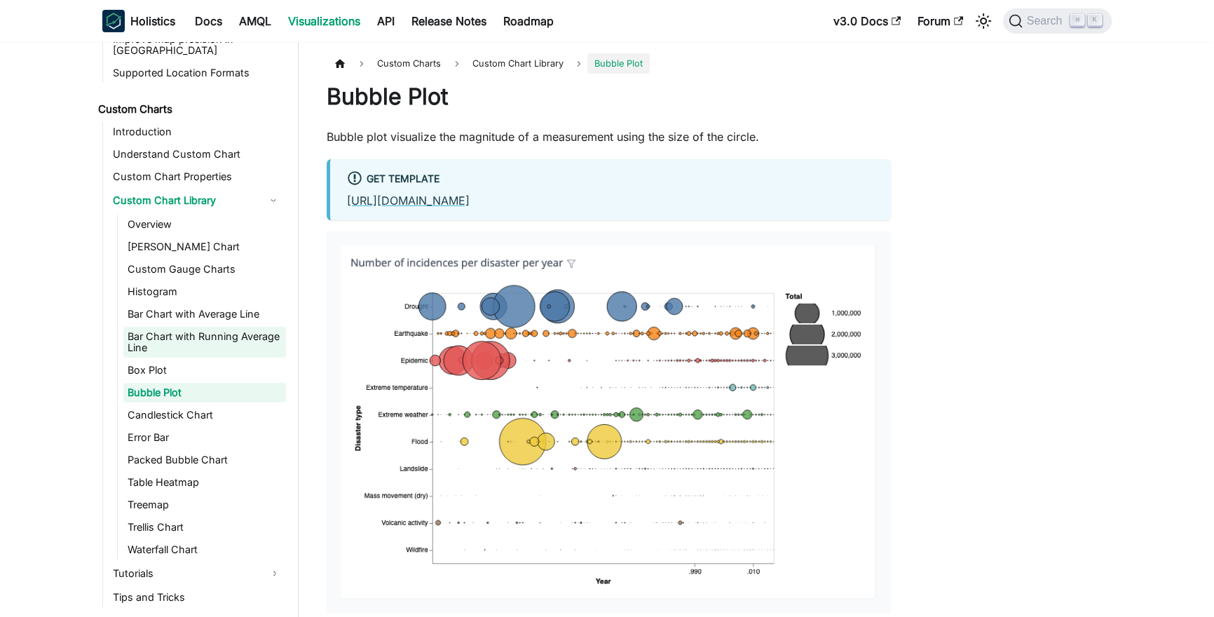
click at [165, 327] on link "Bar Chart with Running Average Line" at bounding box center [204, 342] width 163 height 31
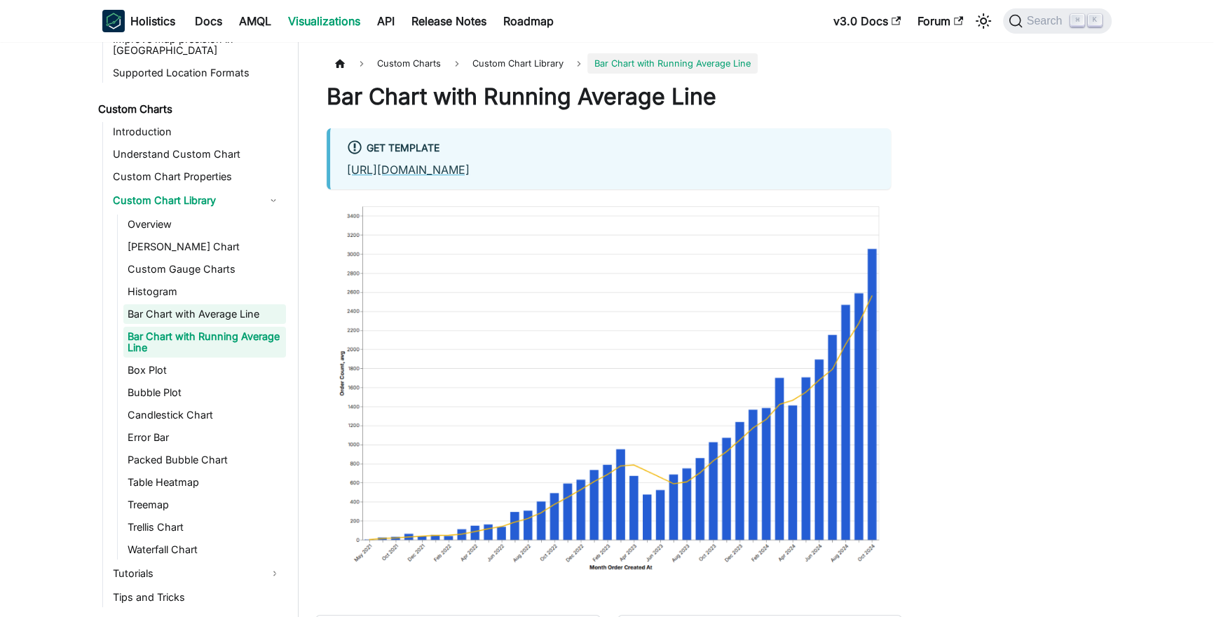
click at [174, 304] on link "Bar Chart with Average Line" at bounding box center [204, 314] width 163 height 20
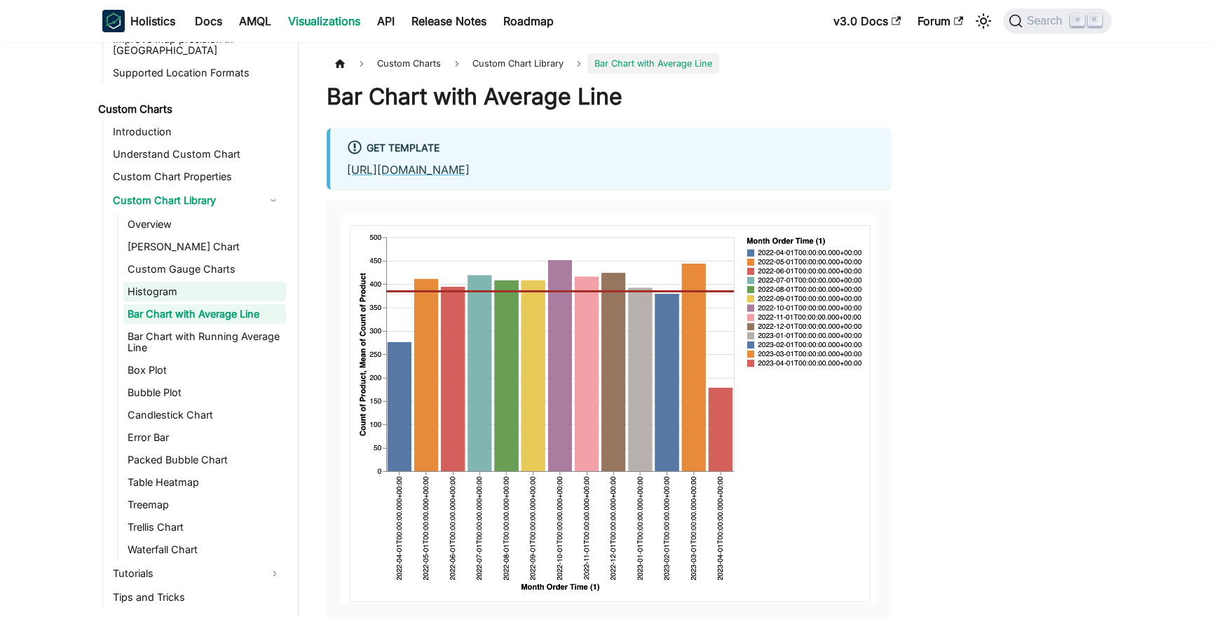
click at [168, 285] on link "Histogram" at bounding box center [204, 292] width 163 height 20
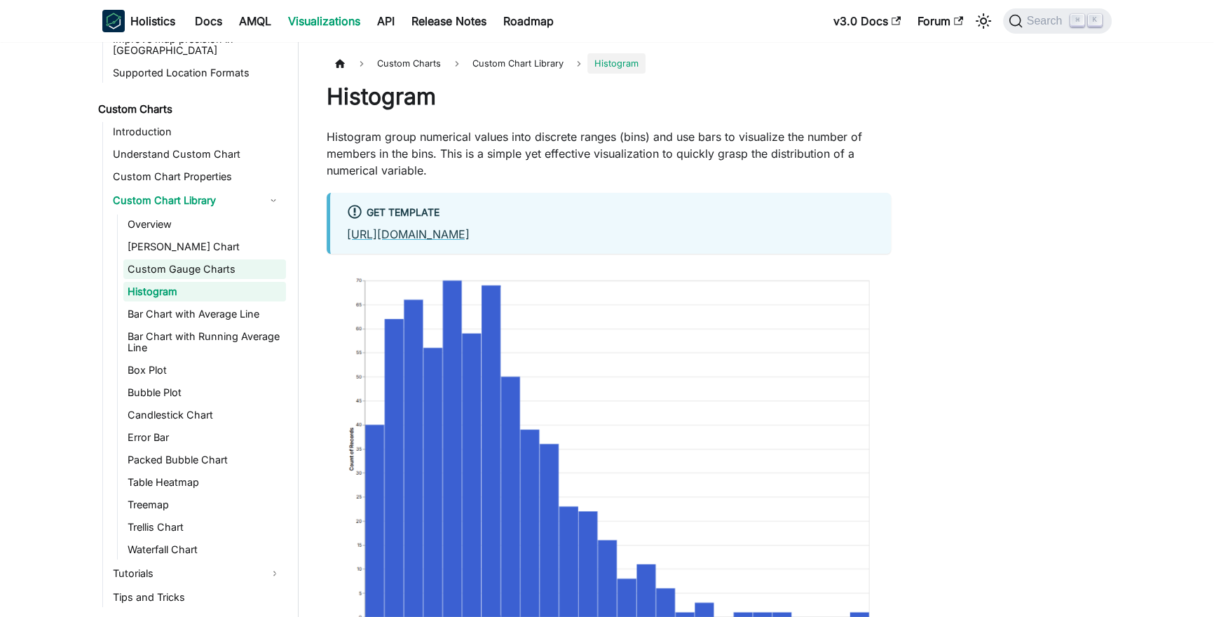
click at [184, 259] on link "Custom Gauge Charts" at bounding box center [204, 269] width 163 height 20
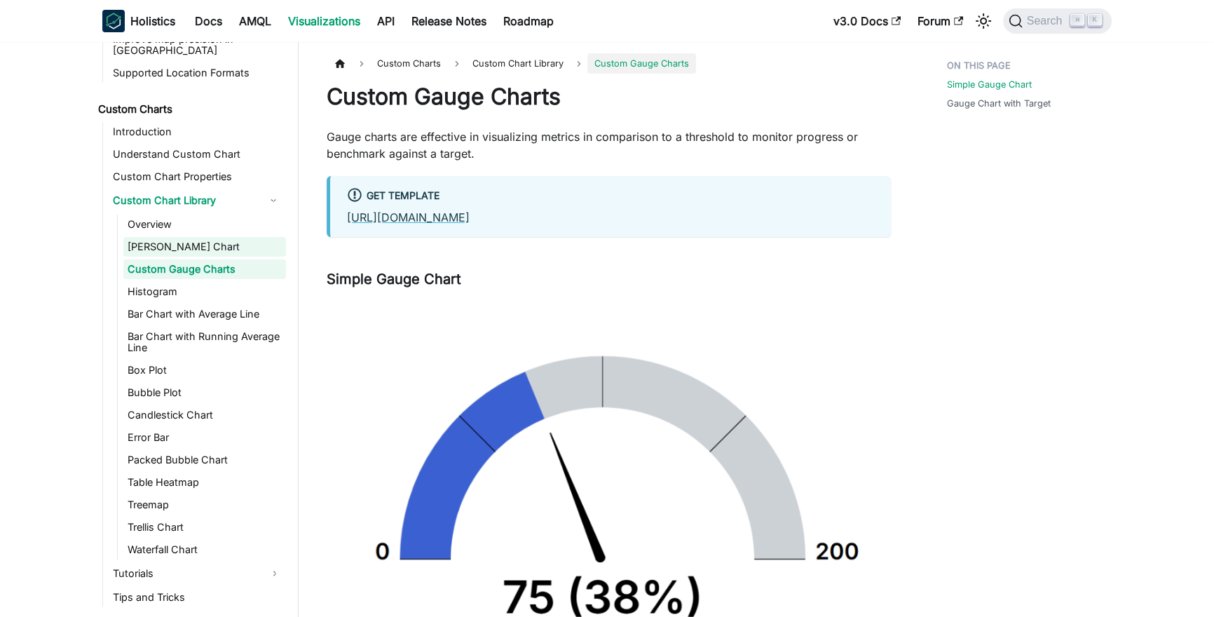
click at [185, 241] on link "[PERSON_NAME] Chart" at bounding box center [204, 247] width 163 height 20
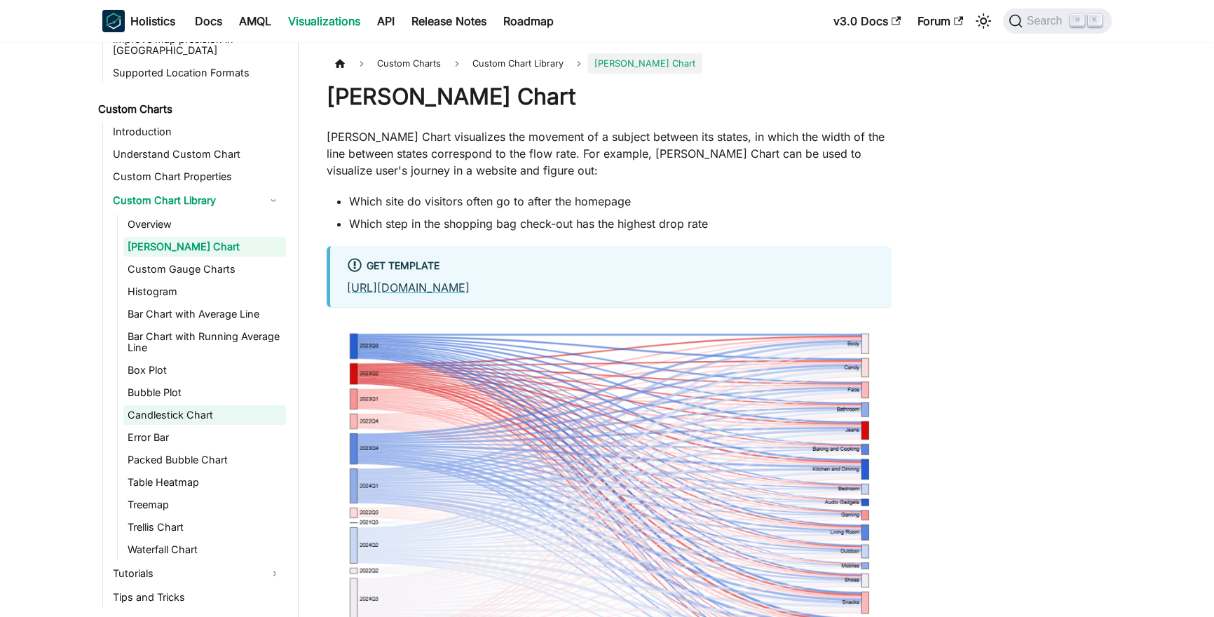
scroll to position [823, 0]
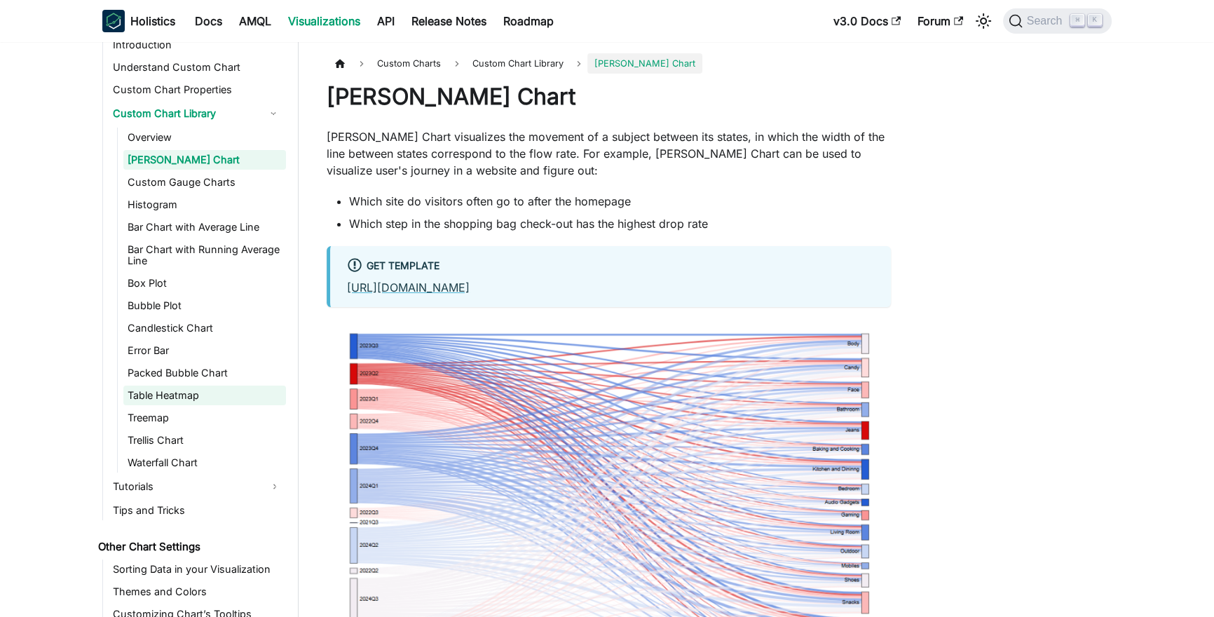
click at [173, 386] on link "Table Heatmap" at bounding box center [204, 396] width 163 height 20
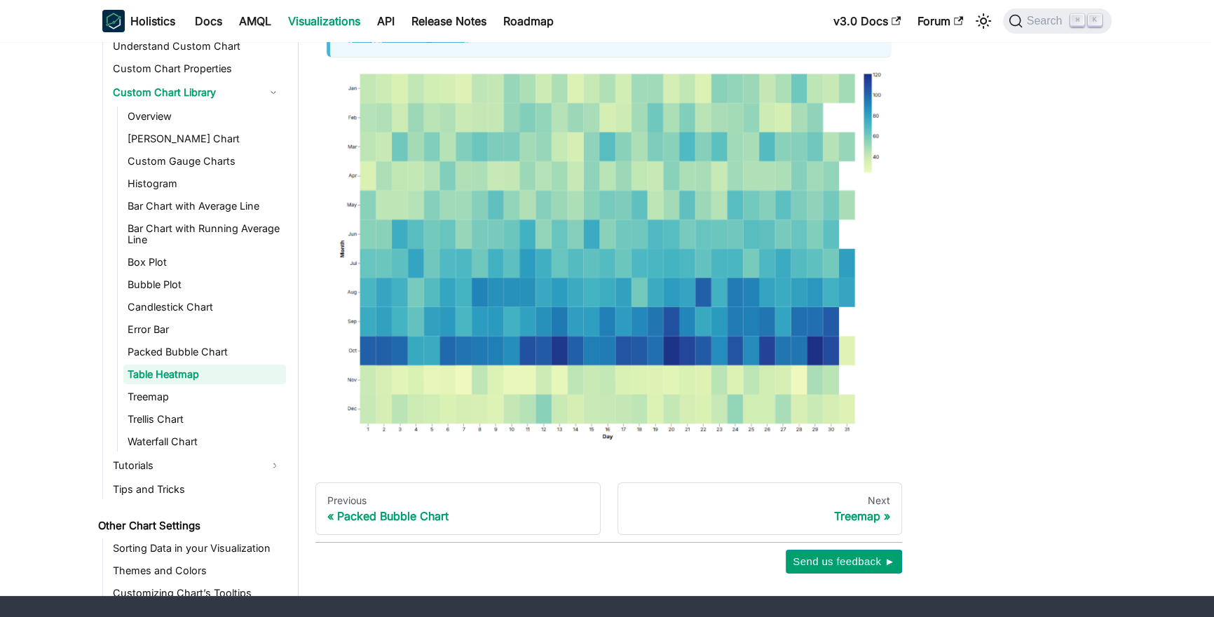
scroll to position [198, 0]
